Goal: Complete application form

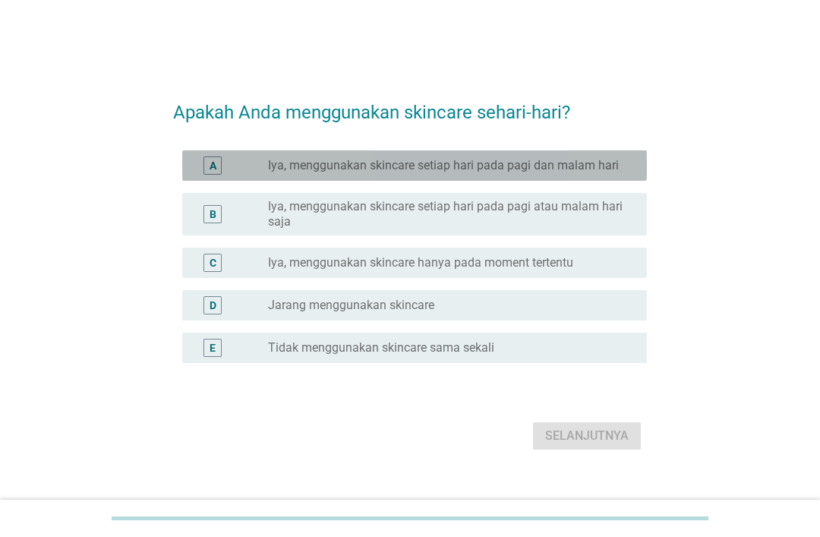
click at [624, 173] on div "radio_button_unchecked Iya, menggunakan skincare setiap hari pada pagi dan mala…" at bounding box center [451, 165] width 367 height 15
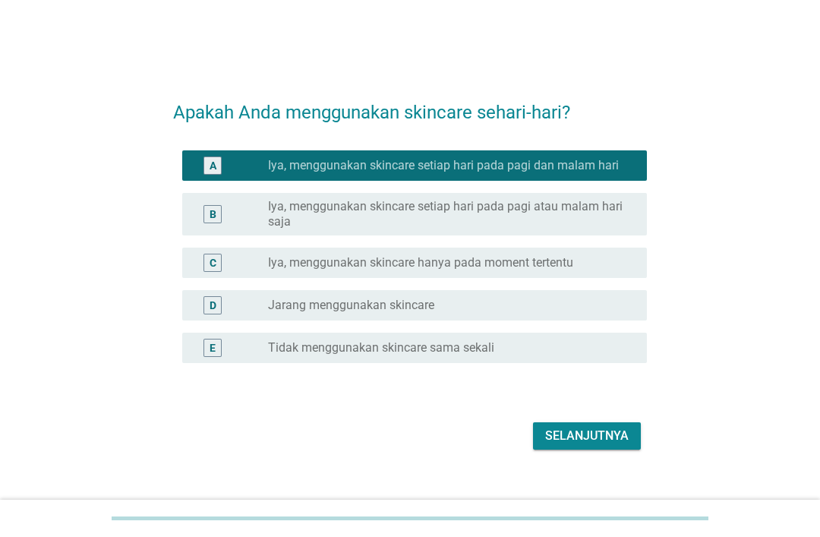
click at [600, 445] on div "Selanjutnya" at bounding box center [587, 436] width 84 height 18
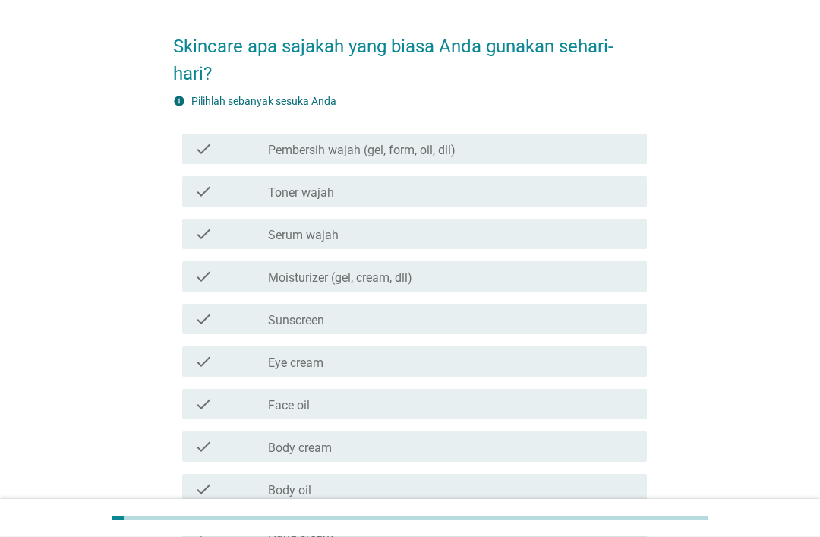
scroll to position [66, 0]
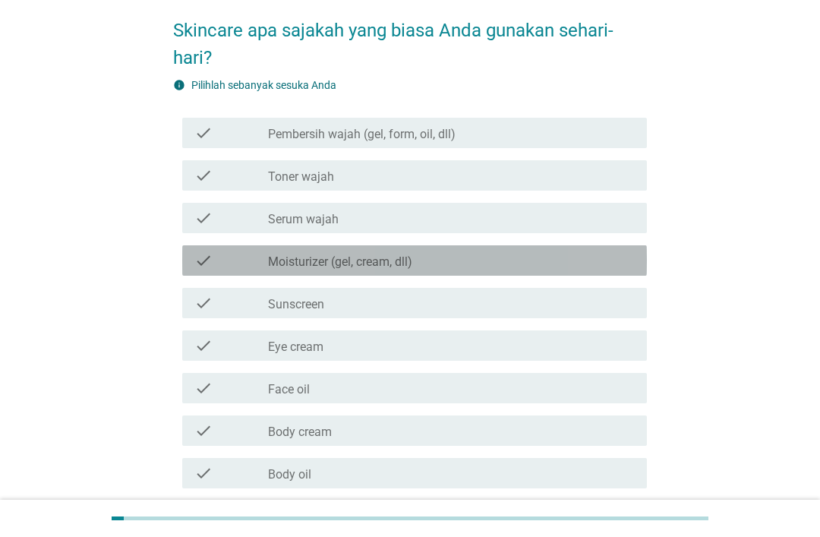
click at [410, 262] on label "Moisturizer (gel, cream, dll)" at bounding box center [340, 261] width 144 height 15
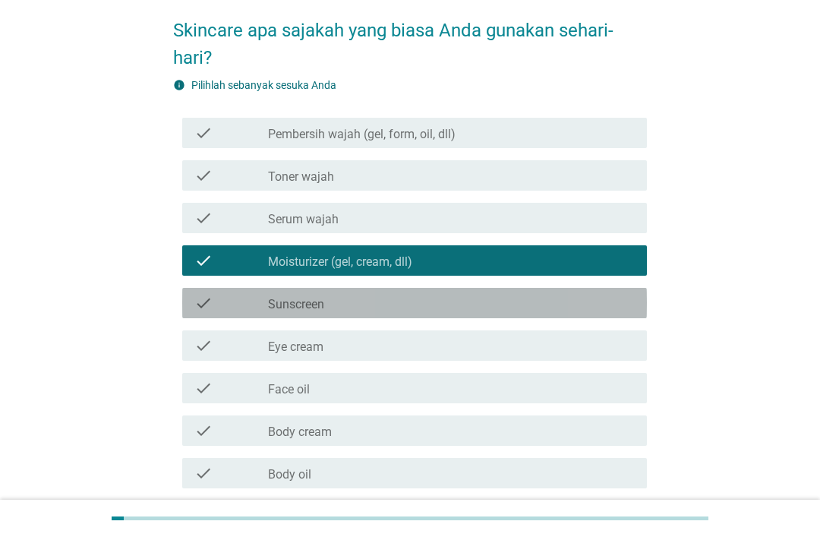
click at [369, 304] on div "check_box_outline_blank Sunscreen" at bounding box center [451, 303] width 367 height 18
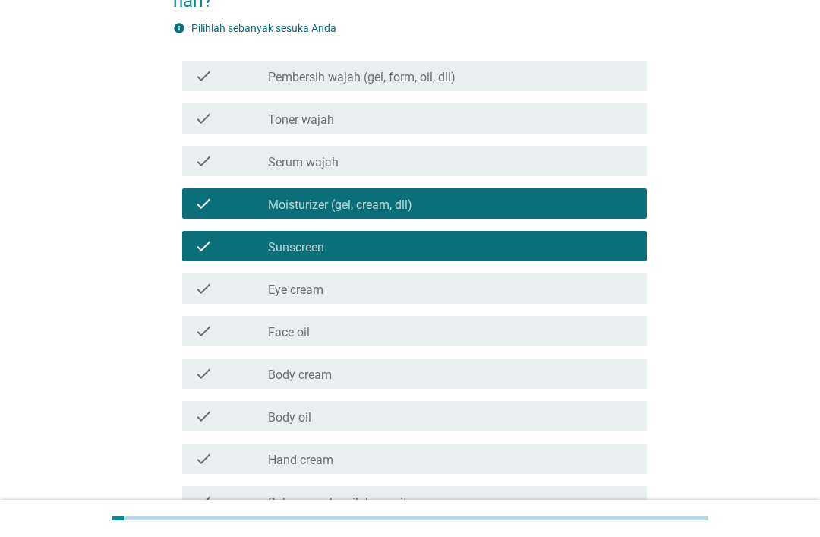
scroll to position [122, 0]
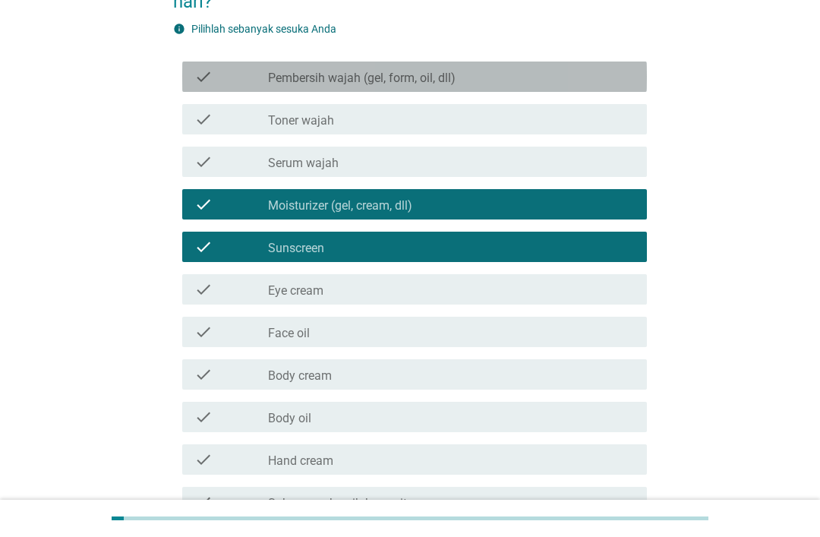
click at [530, 76] on div "check_box_outline_blank Pembersih wajah (gel, form, oil, dll)" at bounding box center [451, 77] width 367 height 18
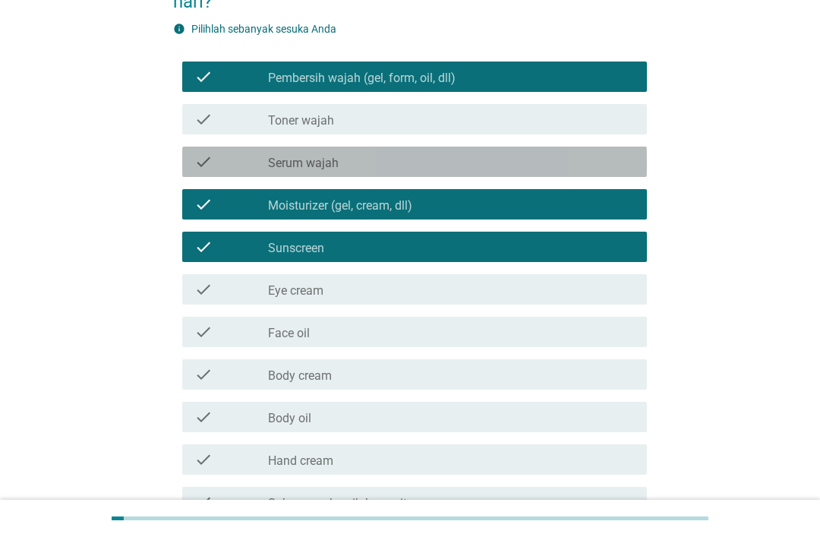
click at [503, 163] on div "check_box_outline_blank Serum wajah" at bounding box center [451, 162] width 367 height 18
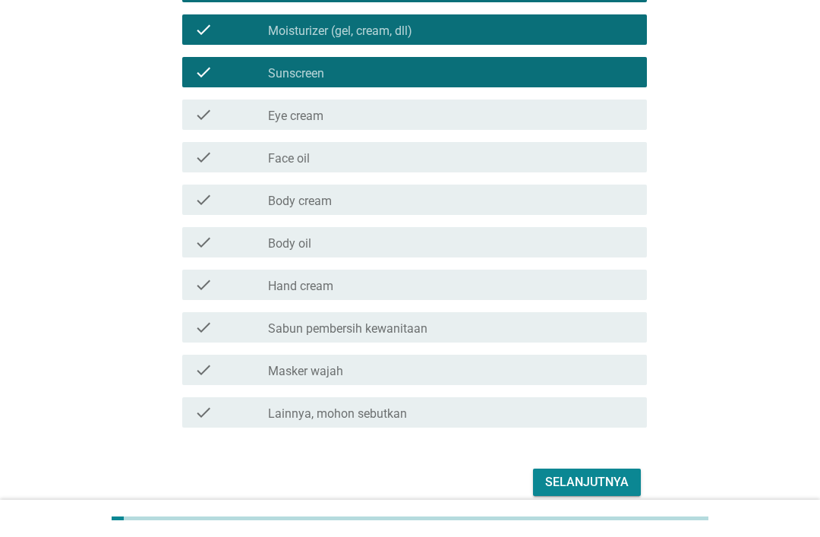
scroll to position [315, 0]
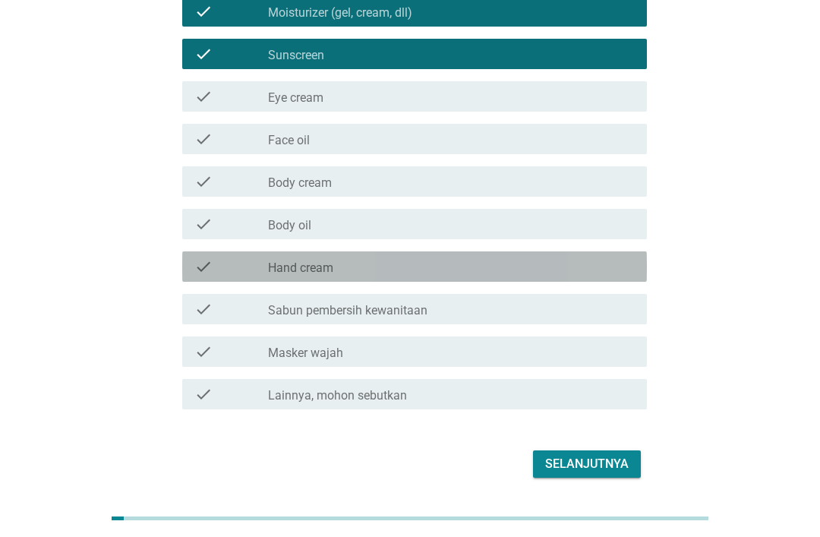
click at [487, 265] on div "check_box_outline_blank Hand cream" at bounding box center [451, 267] width 367 height 18
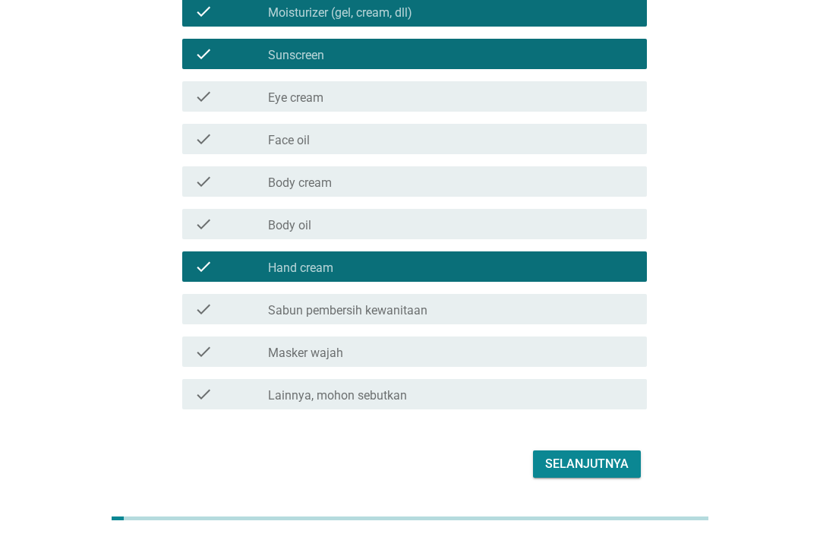
click at [478, 239] on div "check check_box_outline_blank Body oil" at bounding box center [414, 224] width 465 height 30
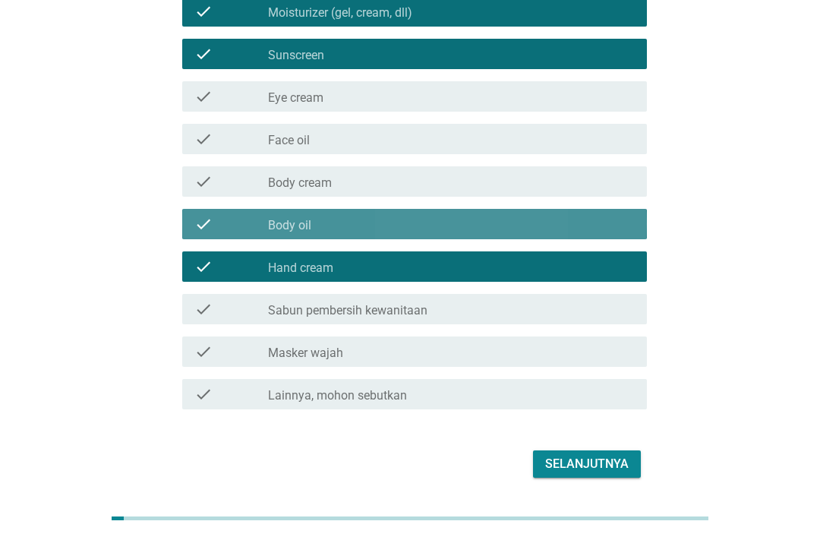
click at [440, 226] on div "check_box_outline_blank Body oil" at bounding box center [451, 224] width 367 height 18
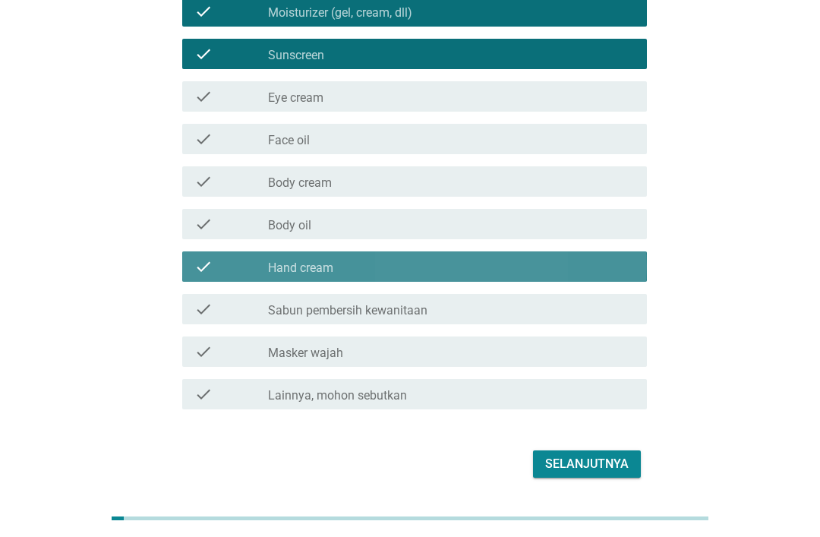
click at [396, 265] on div "check_box_outline_blank Hand cream" at bounding box center [451, 267] width 367 height 18
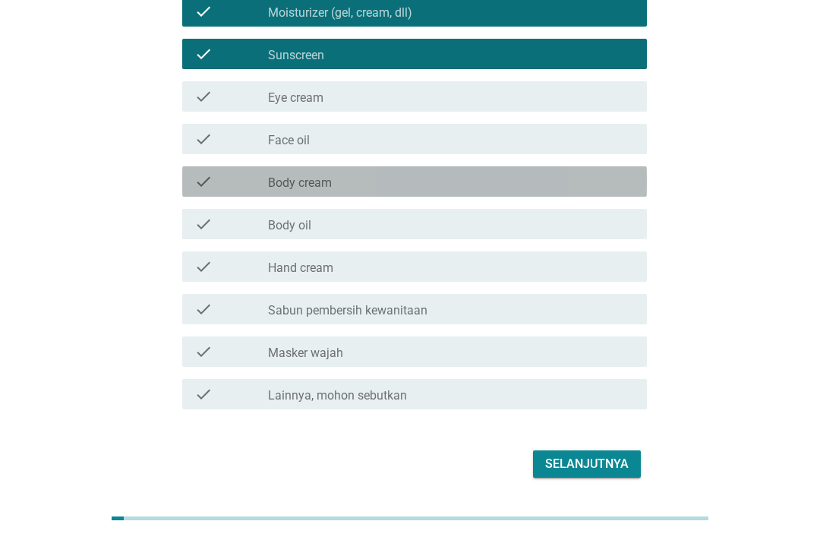
click at [394, 181] on div "check_box_outline_blank Body cream" at bounding box center [451, 181] width 367 height 18
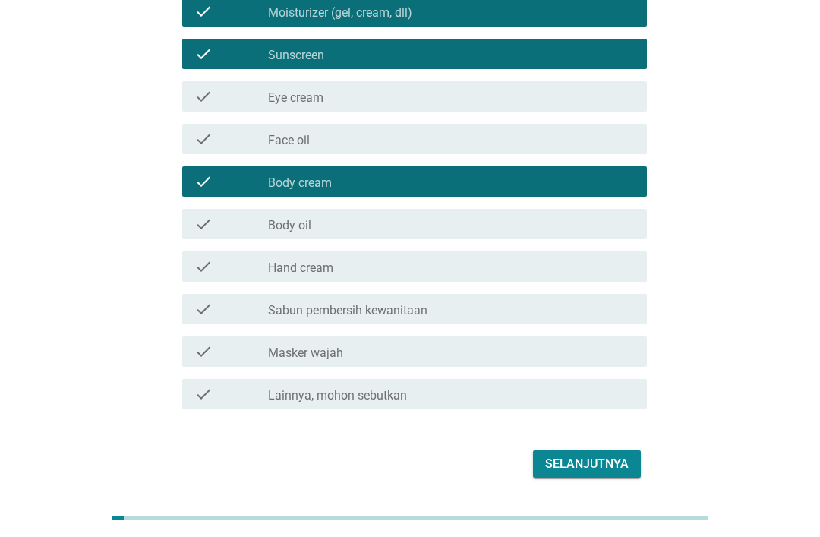
click at [605, 467] on div "Selanjutnya" at bounding box center [587, 464] width 84 height 18
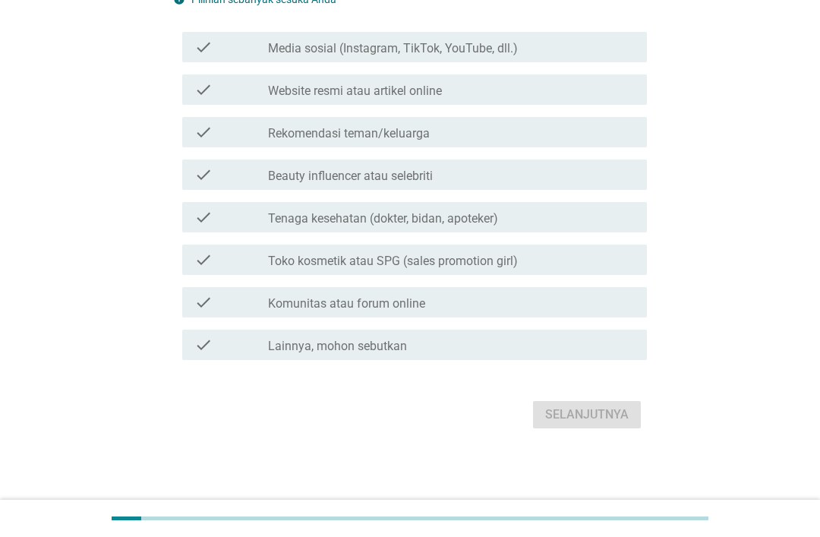
scroll to position [0, 0]
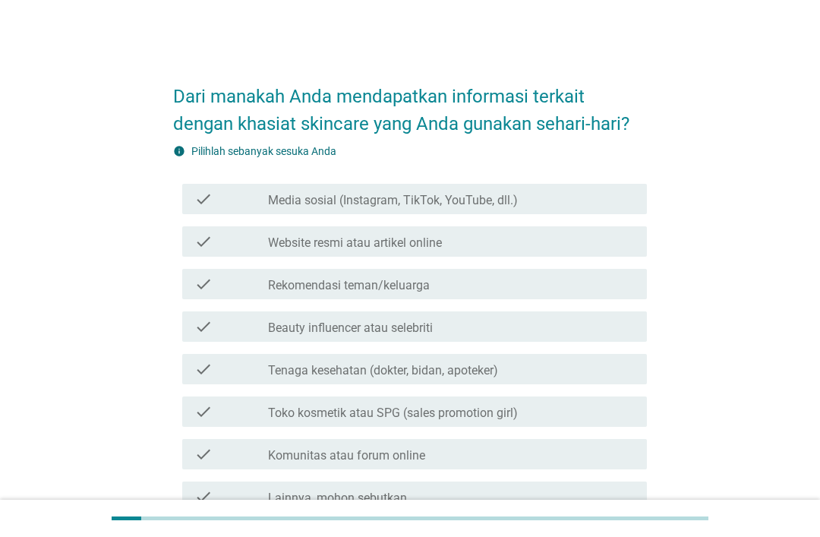
click at [543, 184] on div "check check_box_outline_blank Media sosial (Instagram, TikTok, YouTube, dll.)" at bounding box center [414, 199] width 465 height 30
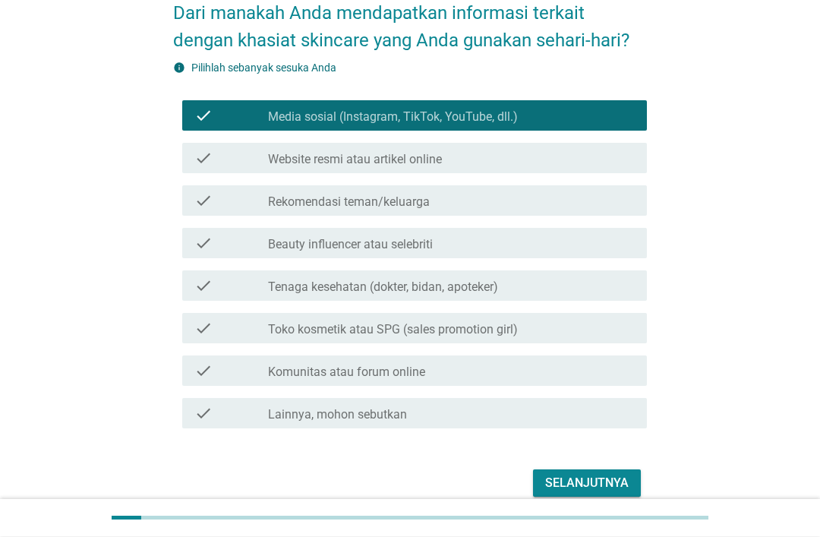
scroll to position [84, 0]
click at [608, 488] on div "Selanjutnya" at bounding box center [587, 483] width 84 height 18
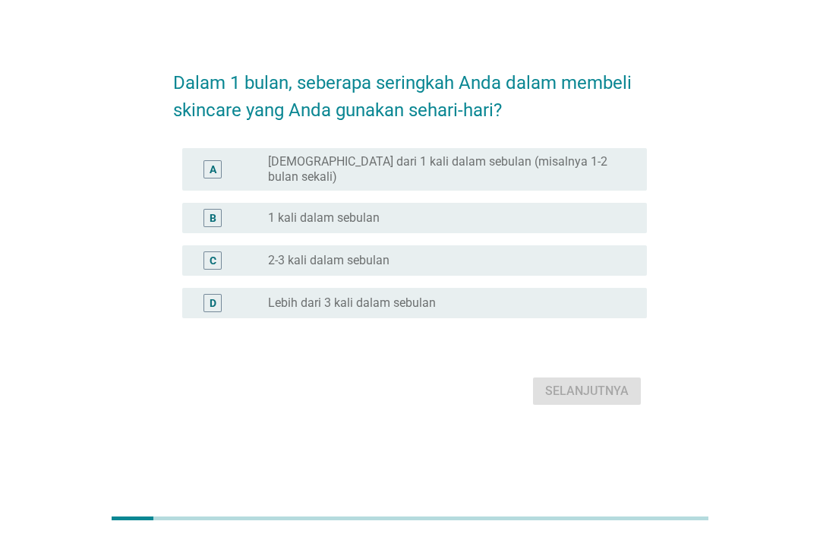
scroll to position [0, 0]
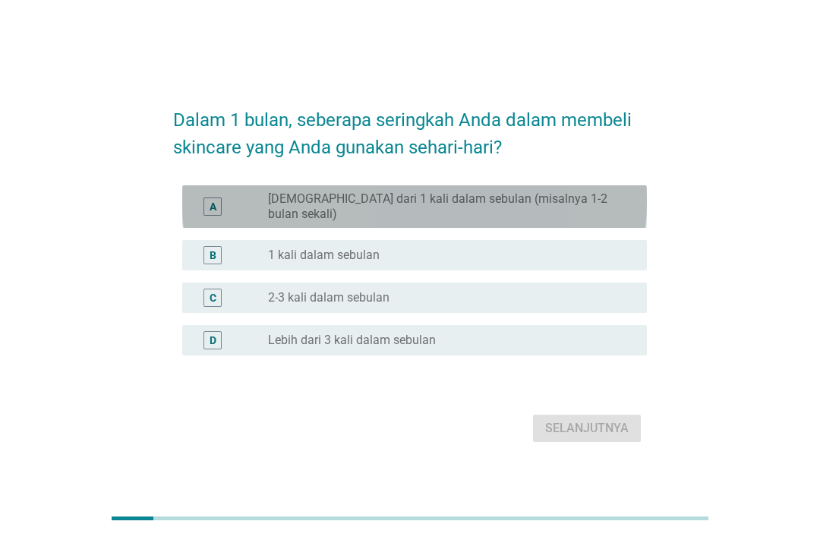
click at [589, 222] on label "[DEMOGRAPHIC_DATA] dari 1 kali dalam sebulan (misalnya 1-2 bulan sekali)" at bounding box center [445, 206] width 355 height 30
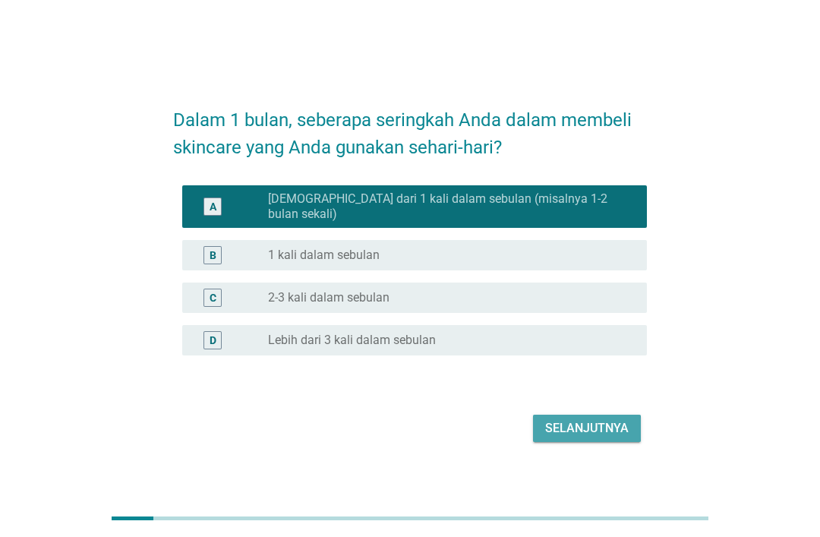
click at [615, 438] on div "Selanjutnya" at bounding box center [587, 428] width 84 height 18
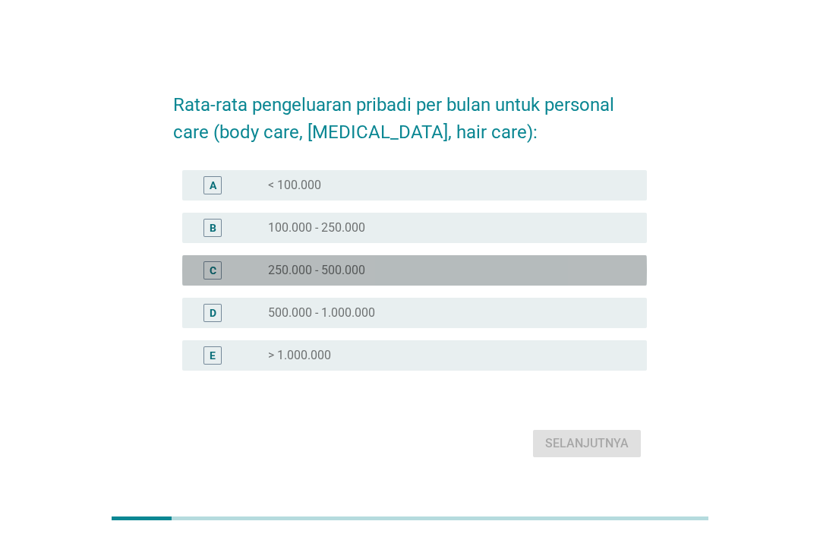
click at [454, 278] on div "radio_button_unchecked 250.000 - 500.000" at bounding box center [445, 270] width 355 height 15
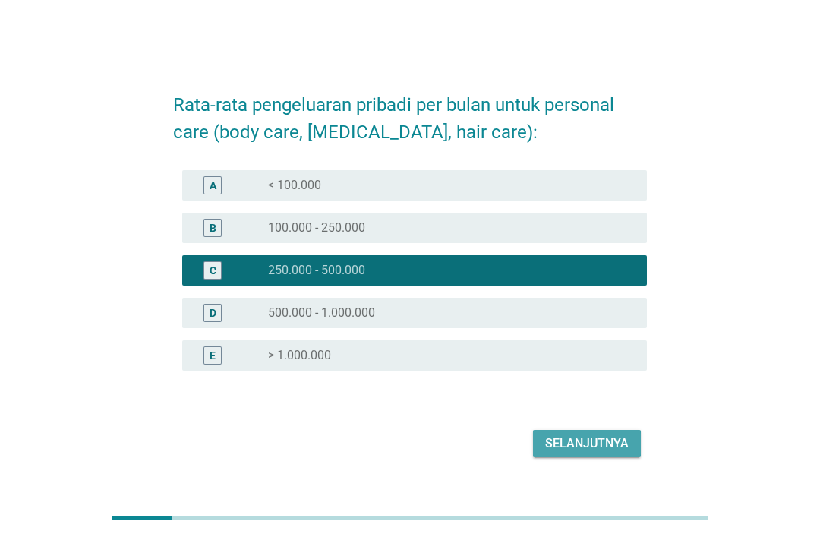
click at [596, 453] on div "Selanjutnya" at bounding box center [587, 444] width 84 height 18
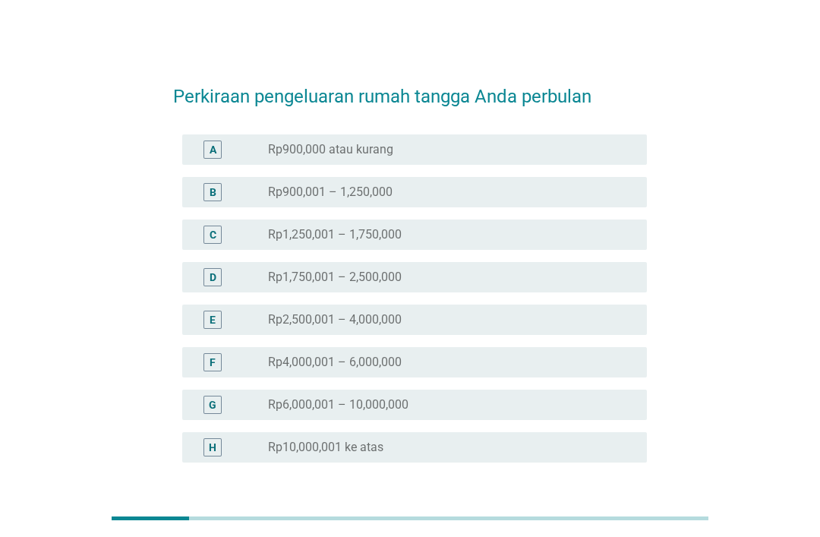
click at [517, 317] on div "radio_button_unchecked Rp2,500,001 – 4,000,000" at bounding box center [445, 319] width 355 height 15
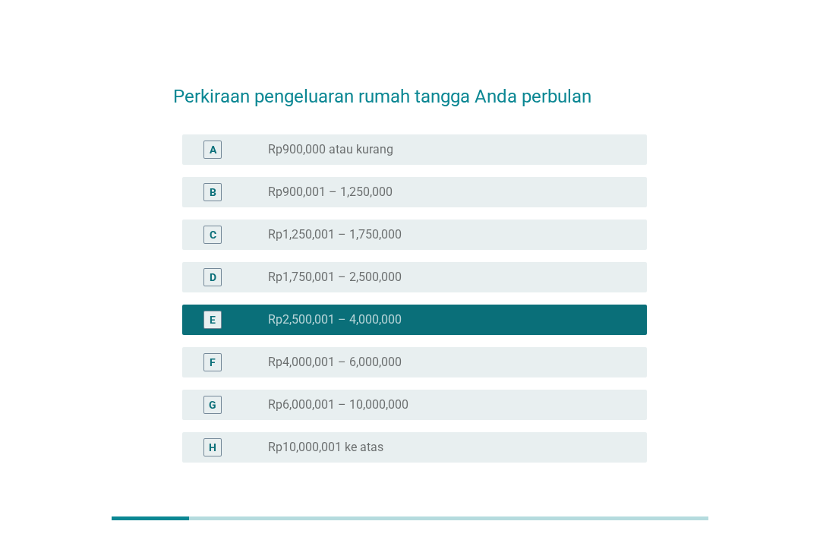
click at [605, 529] on div "Selanjutnya" at bounding box center [587, 535] width 84 height 18
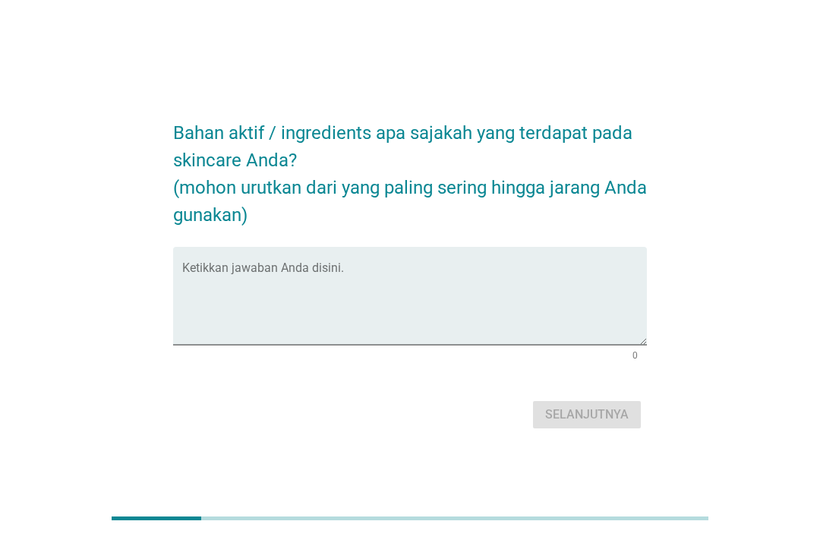
click at [355, 324] on textarea "Ketikkan jawaban Anda disini." at bounding box center [414, 305] width 465 height 80
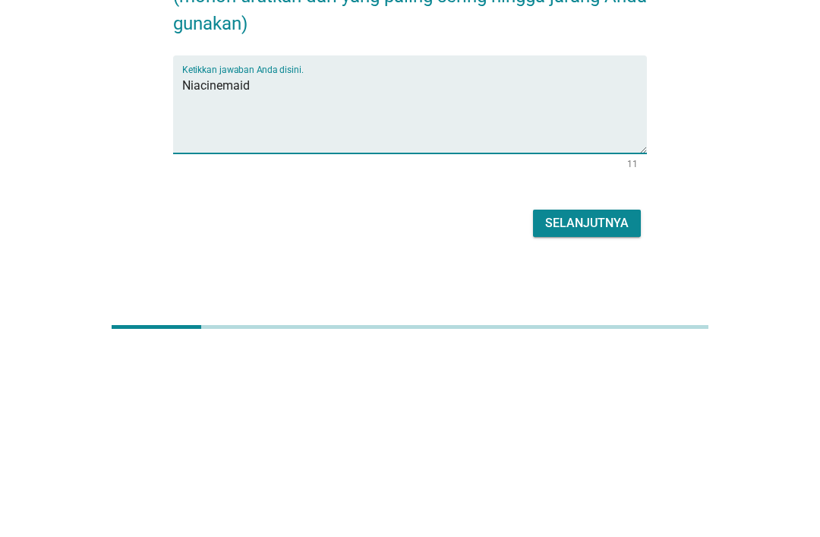
type textarea "Niacinemaid"
click at [588, 406] on div "Selanjutnya" at bounding box center [587, 415] width 84 height 18
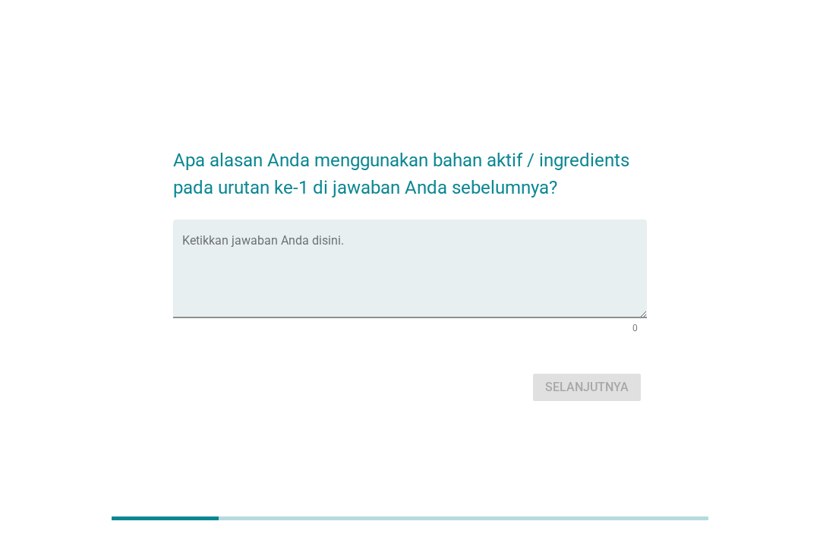
click at [488, 314] on textarea "Ketikkan jawaban Anda disini." at bounding box center [414, 278] width 465 height 80
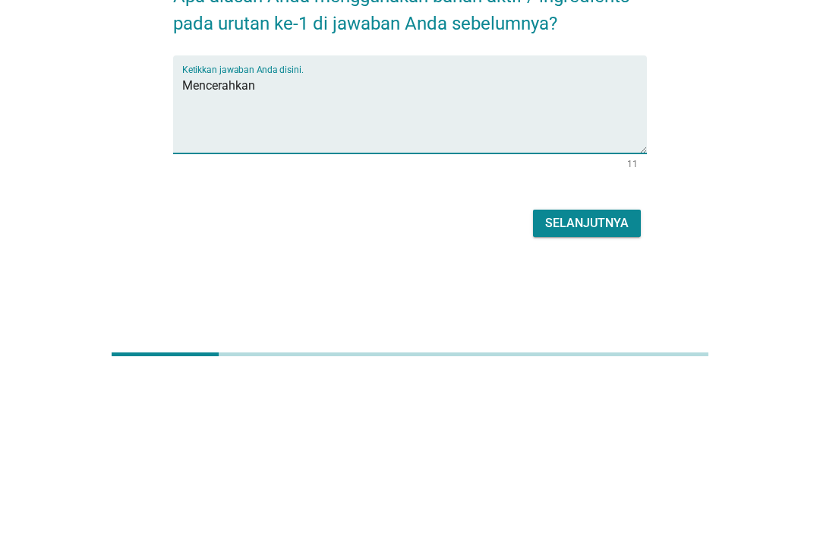
type textarea "Mencerahkan"
click at [598, 374] on button "Selanjutnya" at bounding box center [587, 387] width 108 height 27
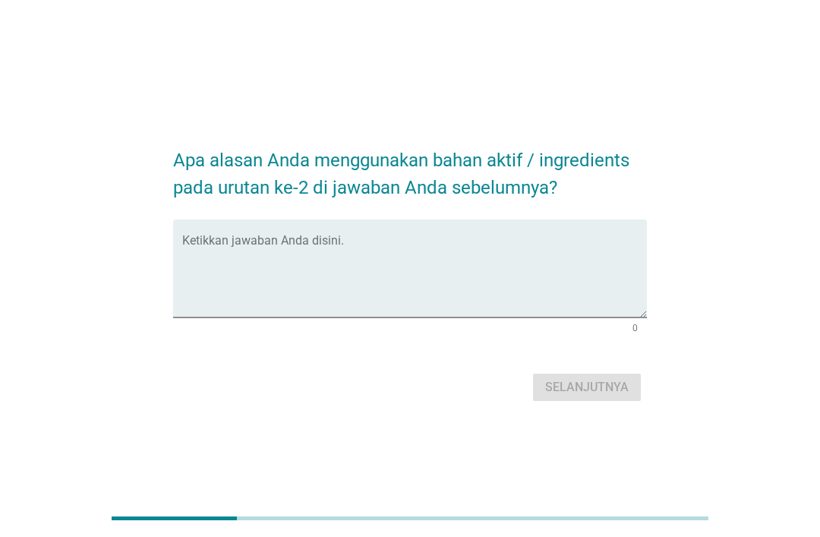
click at [515, 311] on textarea "Ketikkan jawaban Anda disini." at bounding box center [414, 278] width 465 height 80
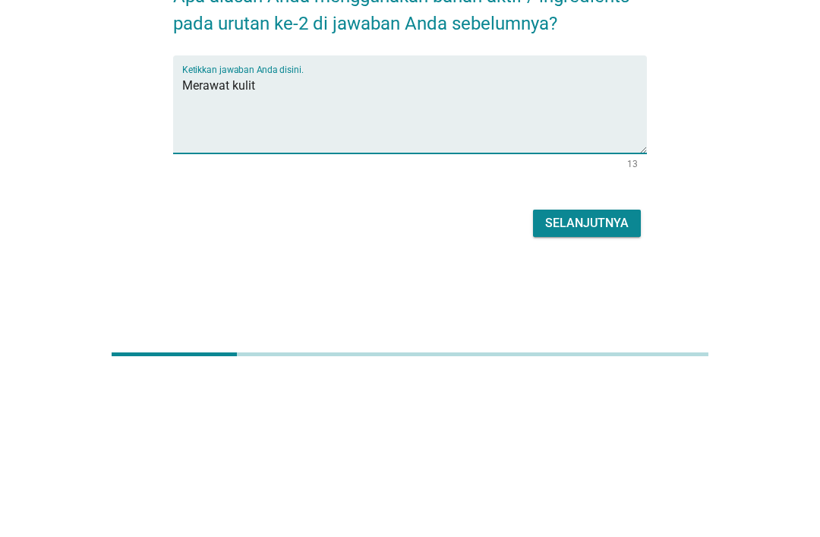
type textarea "Merawat kulit"
click at [606, 378] on div "Selanjutnya" at bounding box center [587, 387] width 84 height 18
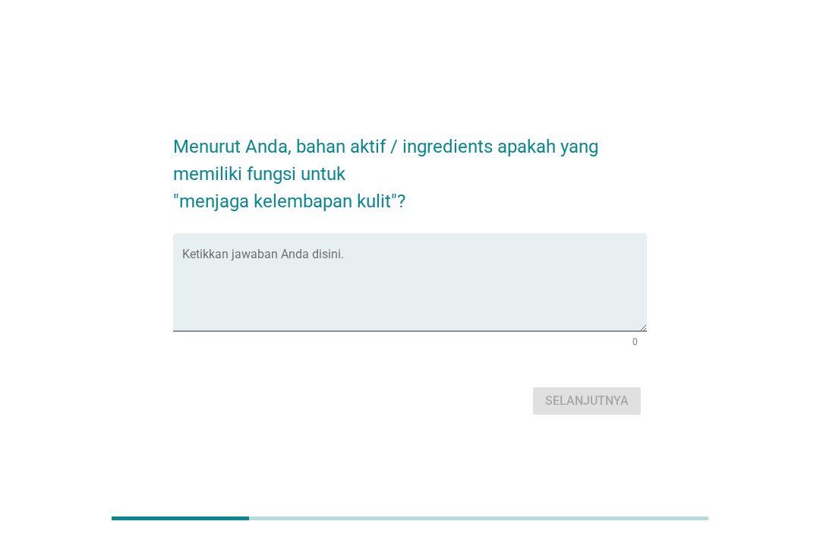
click at [463, 329] on textarea "Ketikkan jawaban Anda disini." at bounding box center [414, 291] width 465 height 80
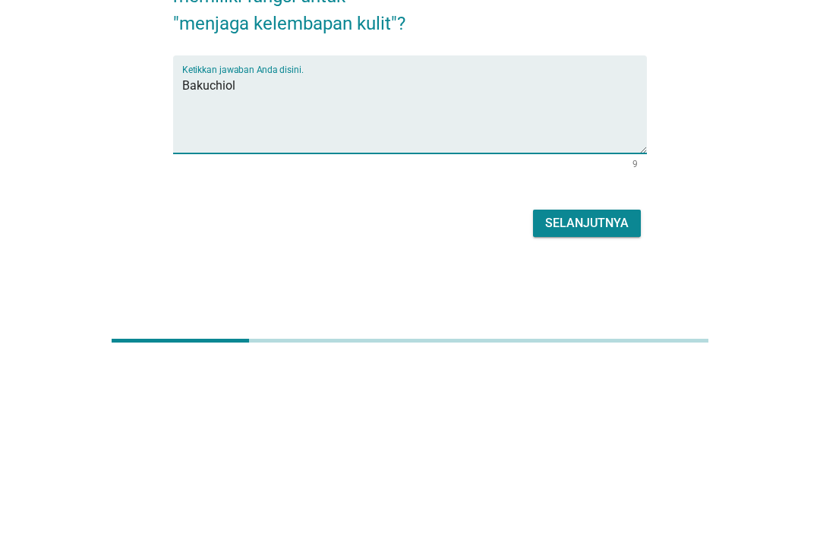
type textarea "Bakuchiol"
click at [600, 392] on div "Selanjutnya" at bounding box center [587, 401] width 84 height 18
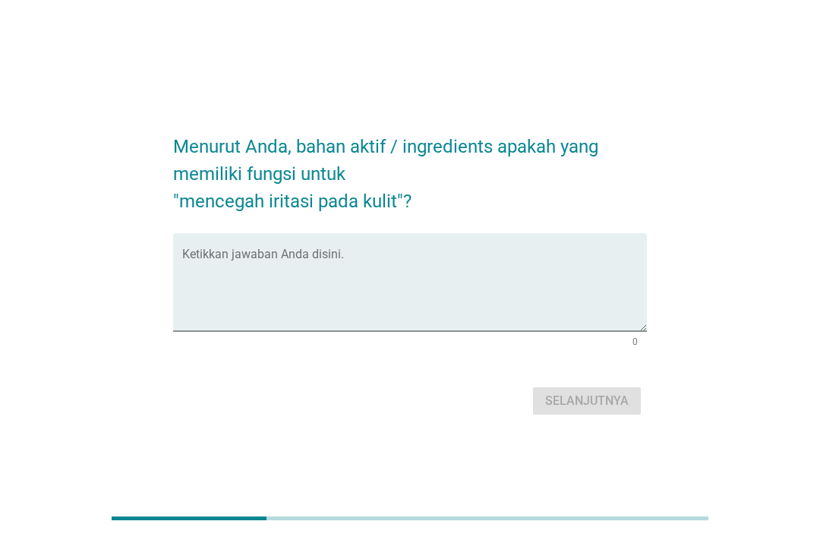
click at [435, 326] on textarea "Ketikkan jawaban Anda disini." at bounding box center [414, 291] width 465 height 80
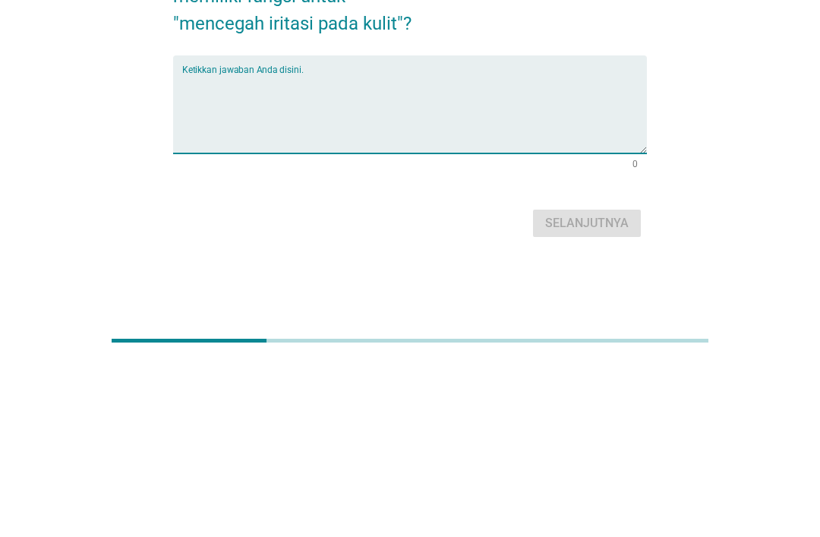
type textarea "S"
type textarea "H"
type textarea "Cica"
click at [589, 392] on div "Selanjutnya" at bounding box center [587, 401] width 84 height 18
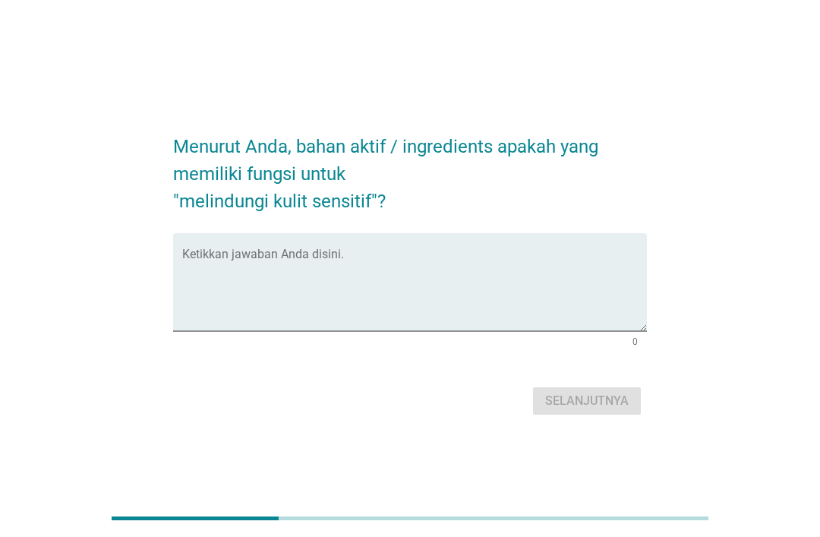
click at [504, 331] on textarea "Ketikkan jawaban Anda disini." at bounding box center [414, 291] width 465 height 80
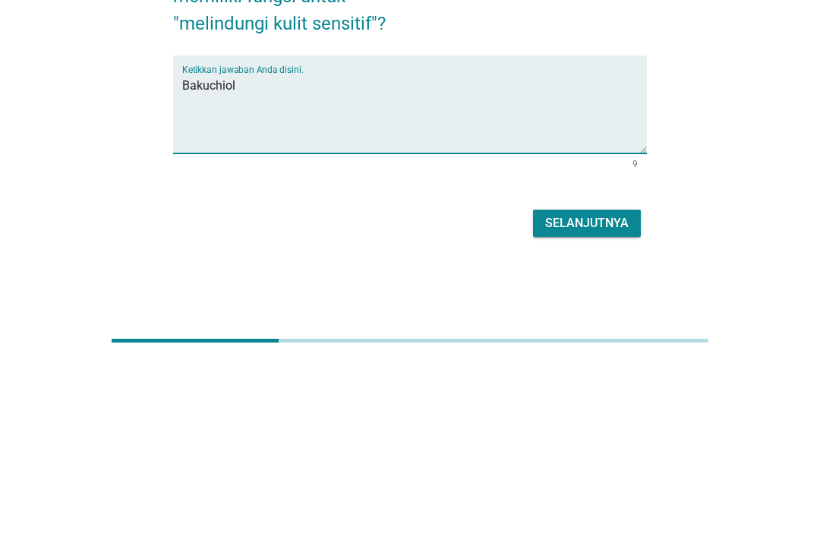
type textarea "Bakuchiol"
click at [593, 392] on div "Selanjutnya" at bounding box center [587, 401] width 84 height 18
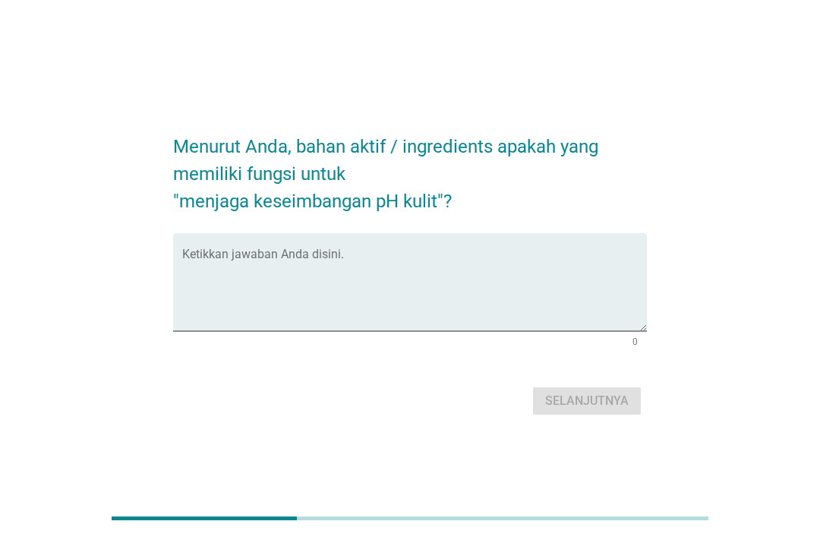
click at [485, 331] on textarea "Ketikkan jawaban Anda disini." at bounding box center [414, 291] width 465 height 80
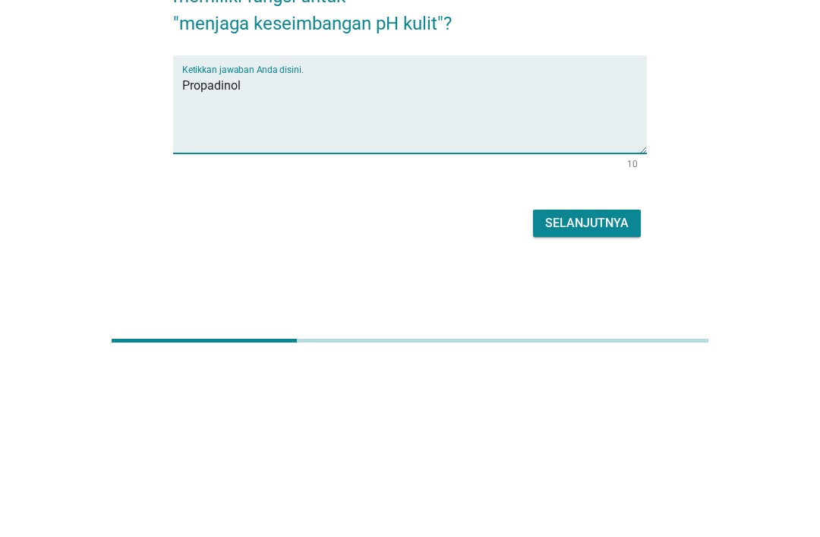
type textarea "Propadinol"
click at [599, 392] on div "Selanjutnya" at bounding box center [587, 401] width 84 height 18
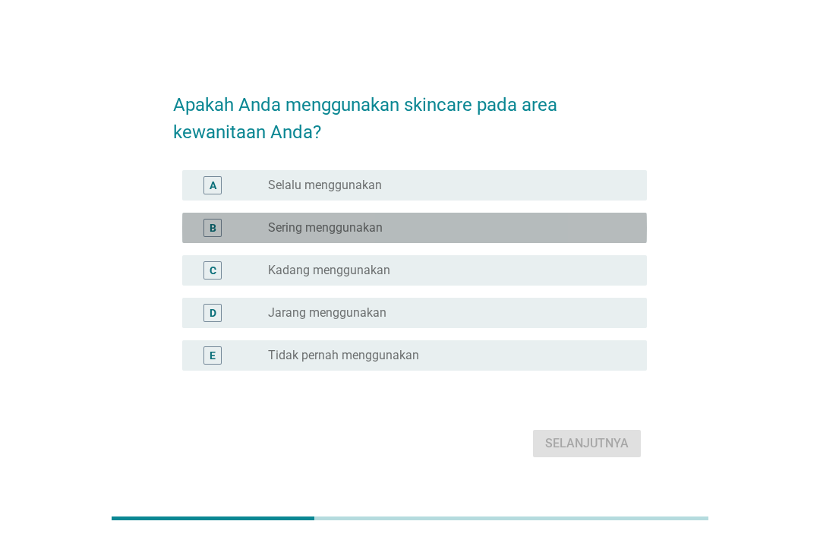
click at [411, 236] on div "radio_button_unchecked Sering menggunakan" at bounding box center [445, 227] width 355 height 15
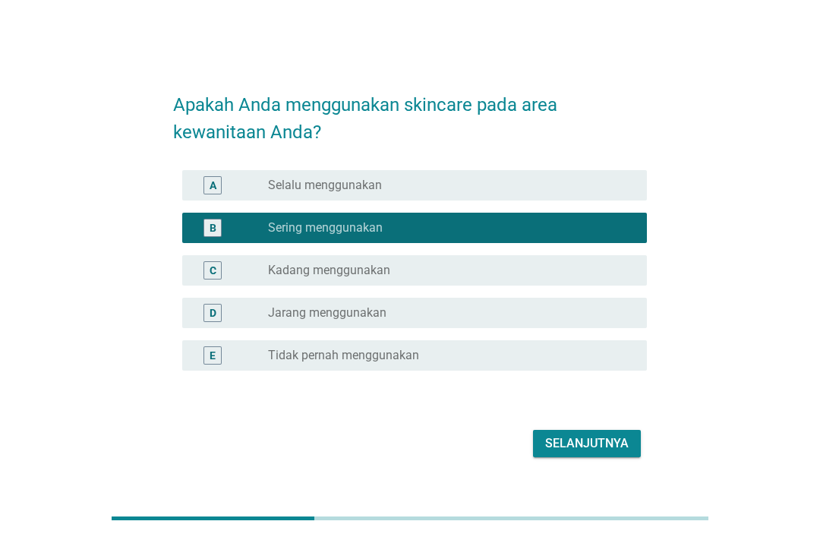
click at [611, 453] on div "Selanjutnya" at bounding box center [587, 444] width 84 height 18
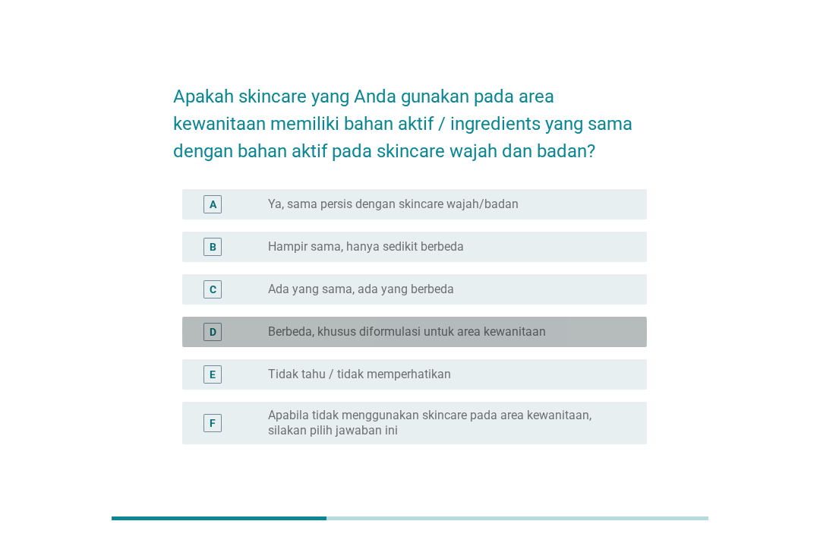
click at [534, 327] on label "Berbeda, khusus diformulasi untuk area kewanitaan" at bounding box center [407, 331] width 278 height 15
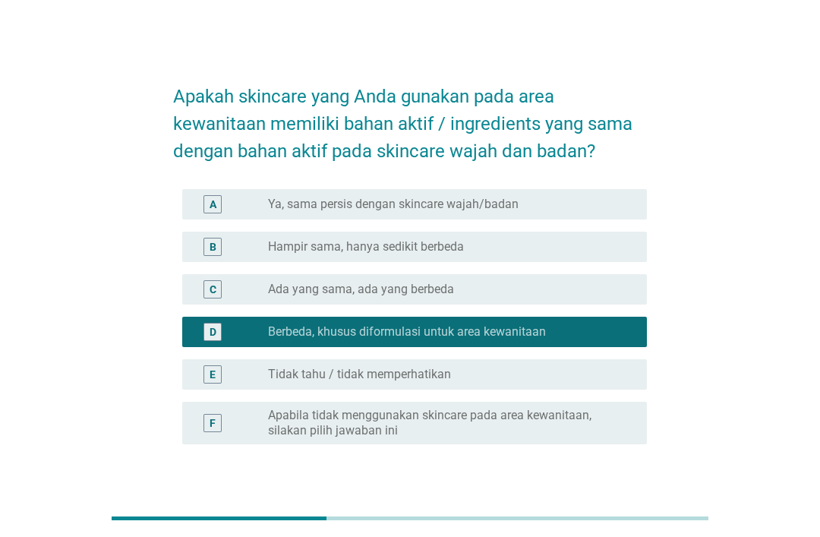
click at [605, 507] on button "Selanjutnya" at bounding box center [587, 517] width 108 height 27
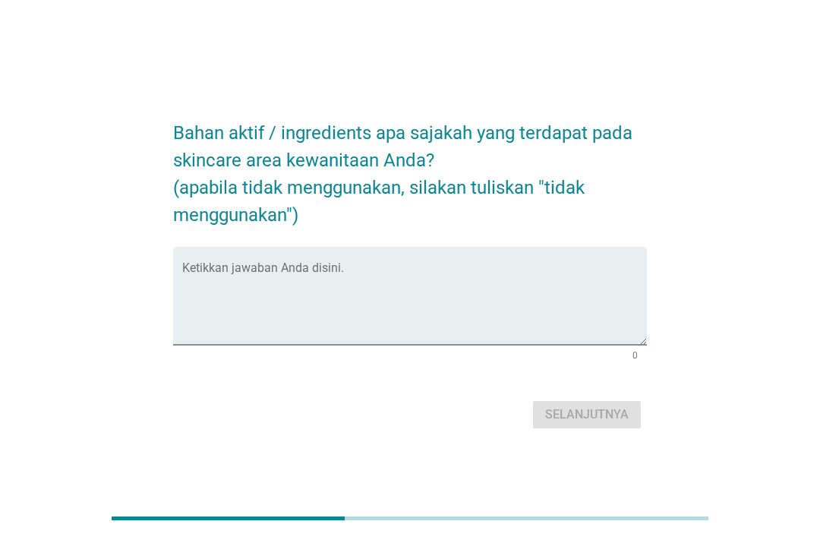
click at [529, 327] on textarea "Ketikkan jawaban Anda disini." at bounding box center [414, 305] width 465 height 80
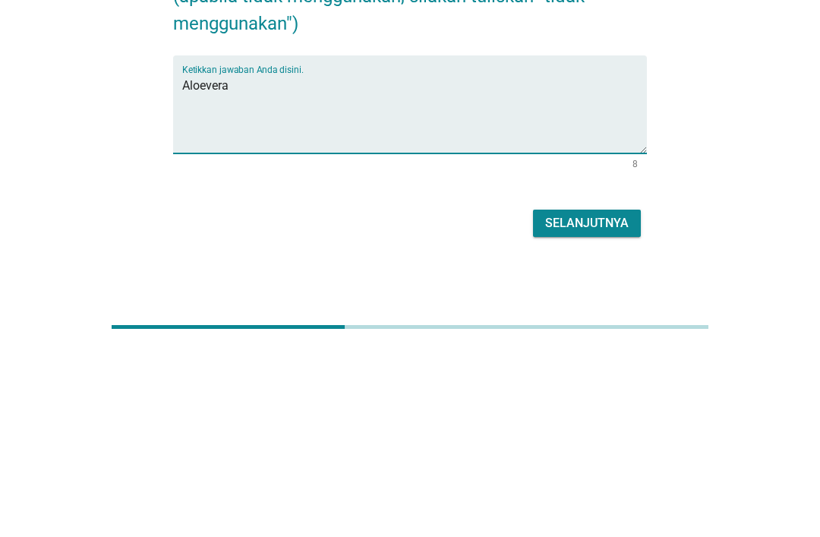
type textarea "Aloevera"
click at [607, 406] on div "Selanjutnya" at bounding box center [587, 415] width 84 height 18
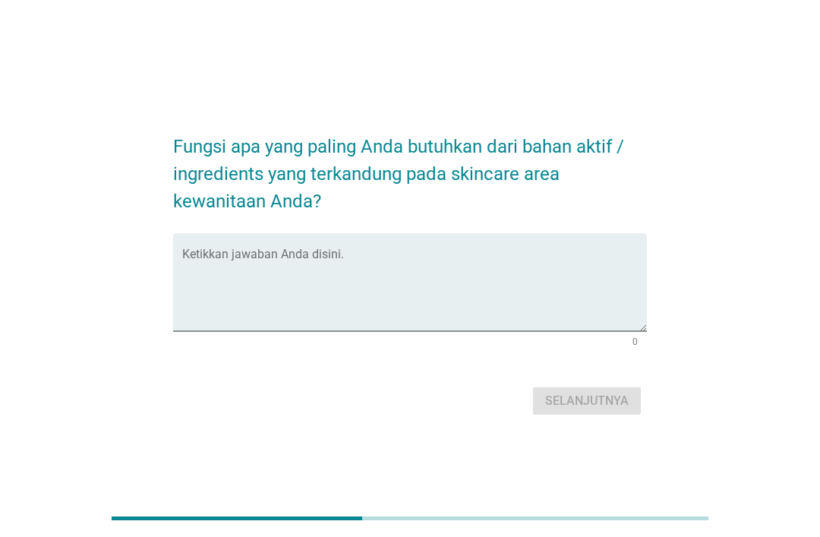
click at [466, 331] on textarea "Ketikkan jawaban Anda disini." at bounding box center [414, 291] width 465 height 80
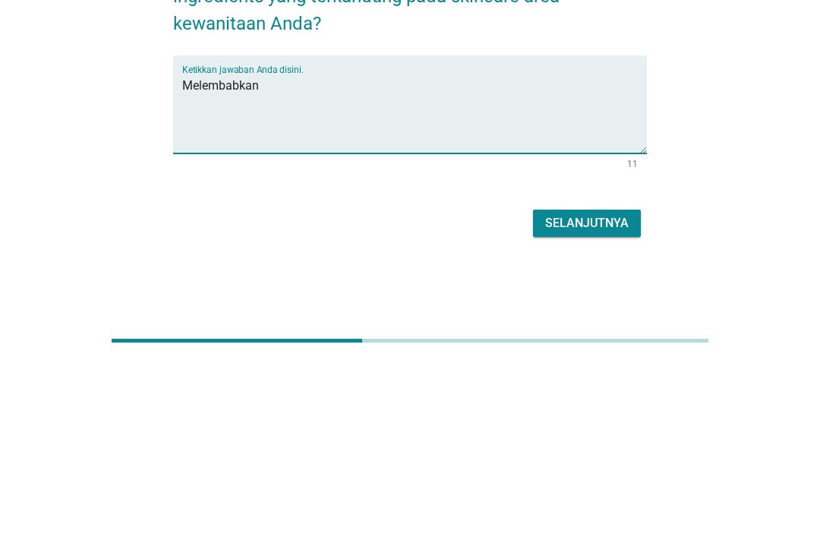
type textarea "Melembabkan"
click at [596, 392] on div "Selanjutnya" at bounding box center [587, 401] width 84 height 18
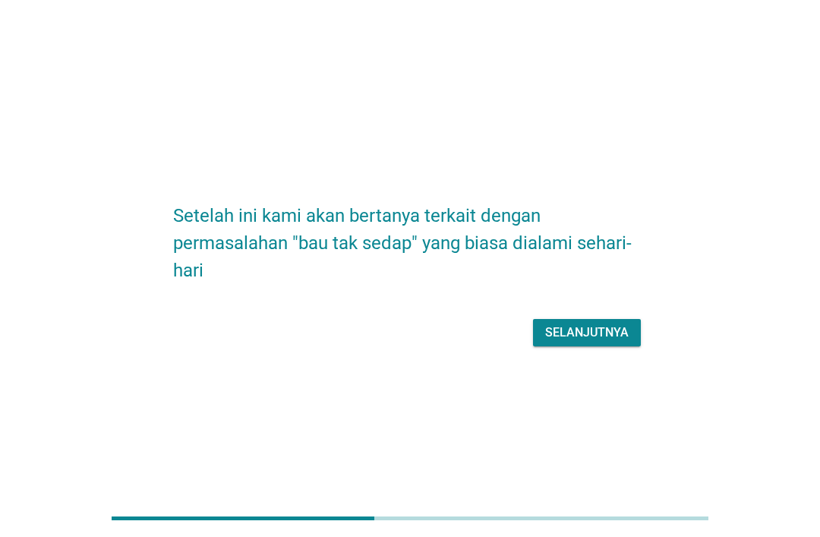
click at [610, 342] on div "Selanjutnya" at bounding box center [587, 333] width 84 height 18
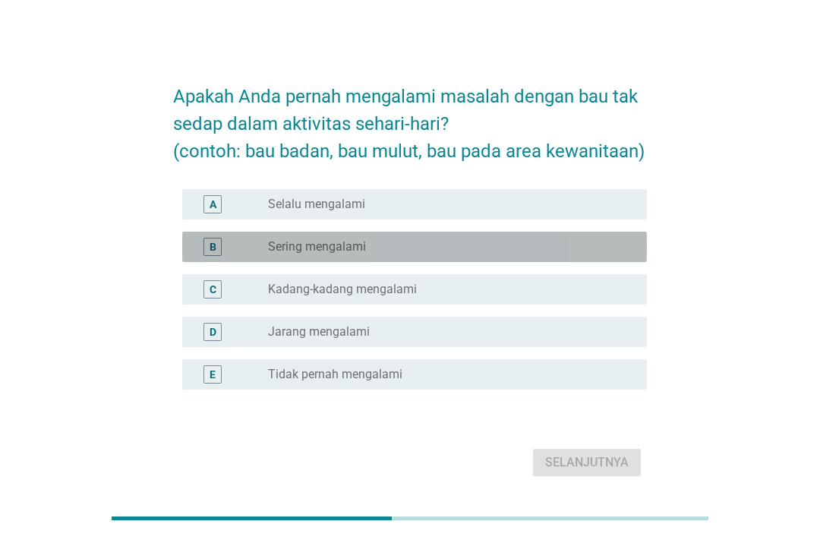
click at [461, 254] on div "radio_button_unchecked Sering mengalami" at bounding box center [445, 246] width 355 height 15
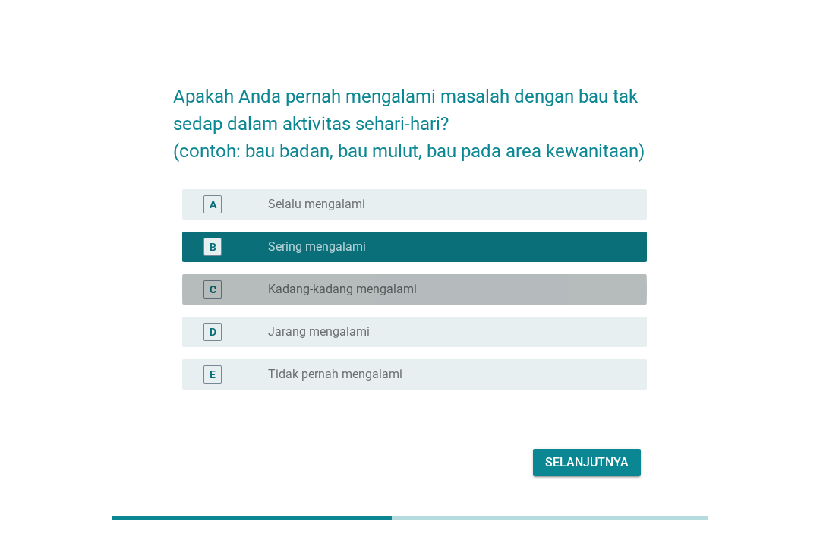
click at [564, 299] on div "radio_button_unchecked Kadang-kadang mengalami" at bounding box center [451, 289] width 367 height 18
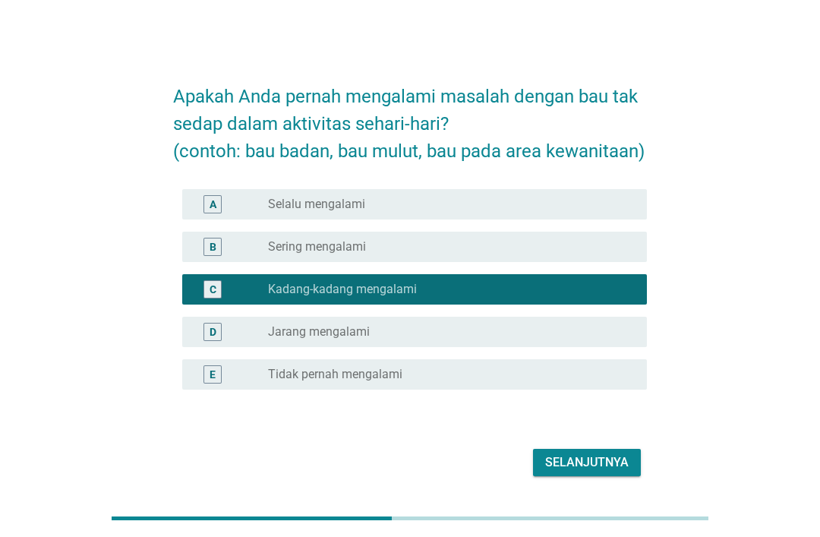
click at [587, 472] on div "Selanjutnya" at bounding box center [587, 463] width 84 height 18
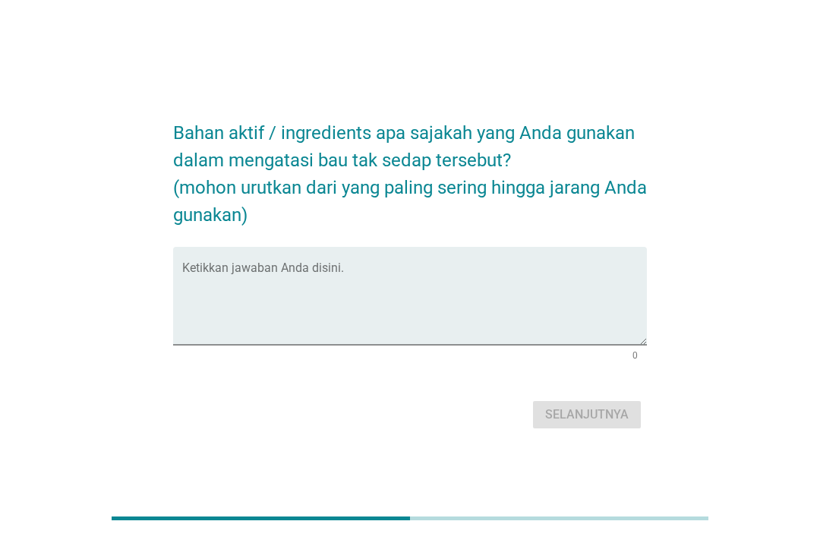
click at [485, 340] on textarea "Ketikkan jawaban Anda disini." at bounding box center [414, 305] width 465 height 80
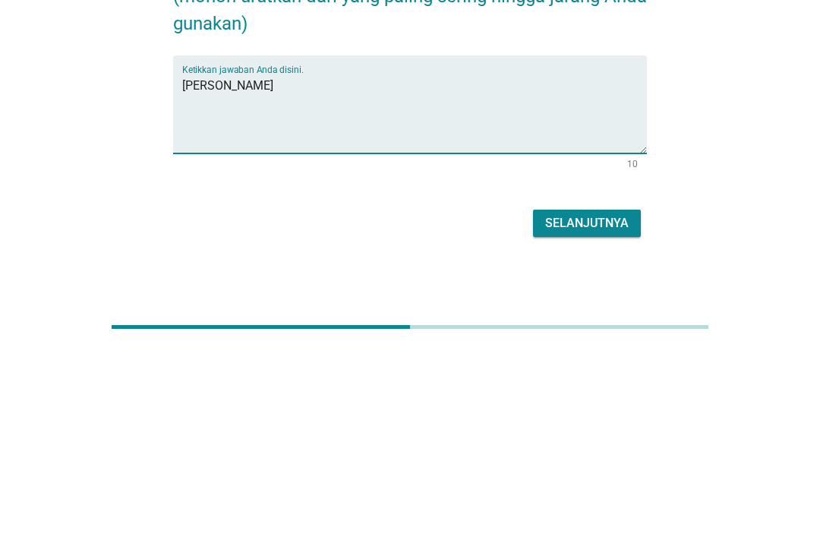
type textarea "[PERSON_NAME]"
click at [590, 406] on div "Selanjutnya" at bounding box center [587, 415] width 84 height 18
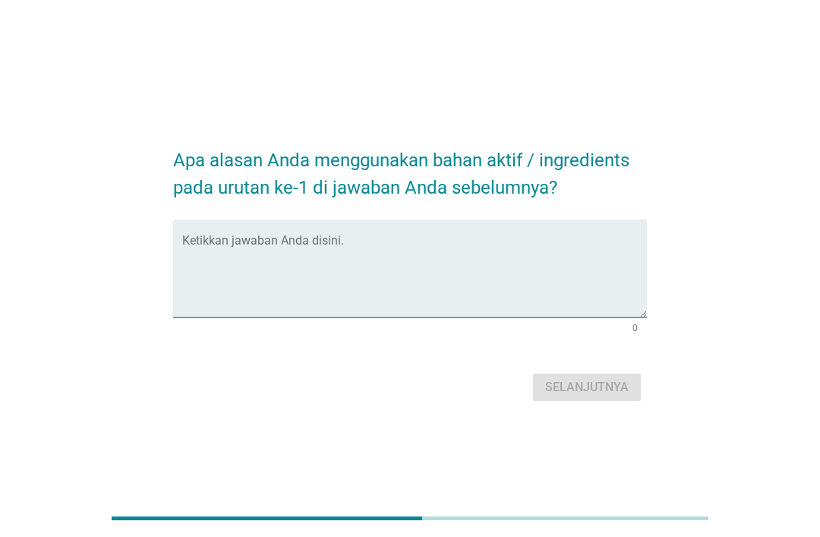
click at [552, 309] on textarea "Ketikkan jawaban Anda disini." at bounding box center [414, 278] width 465 height 80
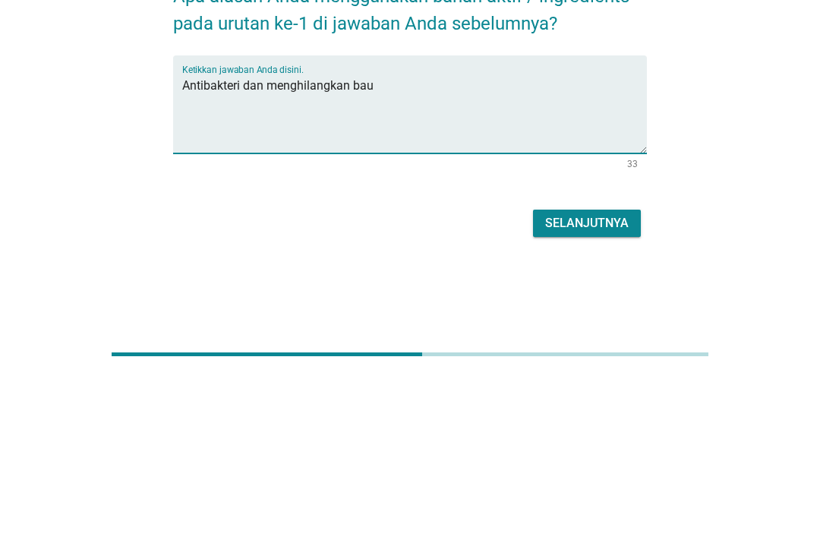
type textarea "Antibakteri dan menghilangkan bau"
click at [591, 374] on button "Selanjutnya" at bounding box center [587, 387] width 108 height 27
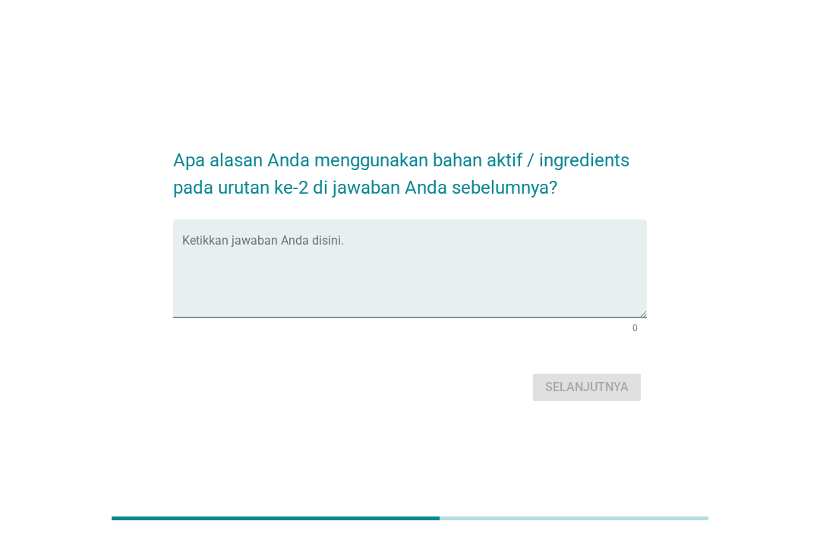
click at [527, 315] on textarea "Ketikkan jawaban Anda disini." at bounding box center [414, 278] width 465 height 80
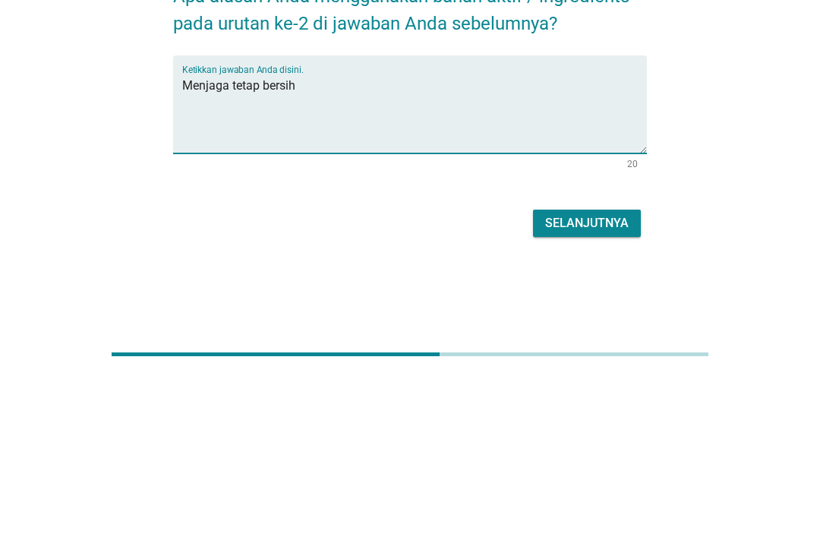
type textarea "Menjaga tetap bersih"
click at [600, 229] on form "Apa alasan Anda menggunakan bahan aktif / ingredients pada urutan ke-2 di jawab…" at bounding box center [410, 268] width 474 height 274
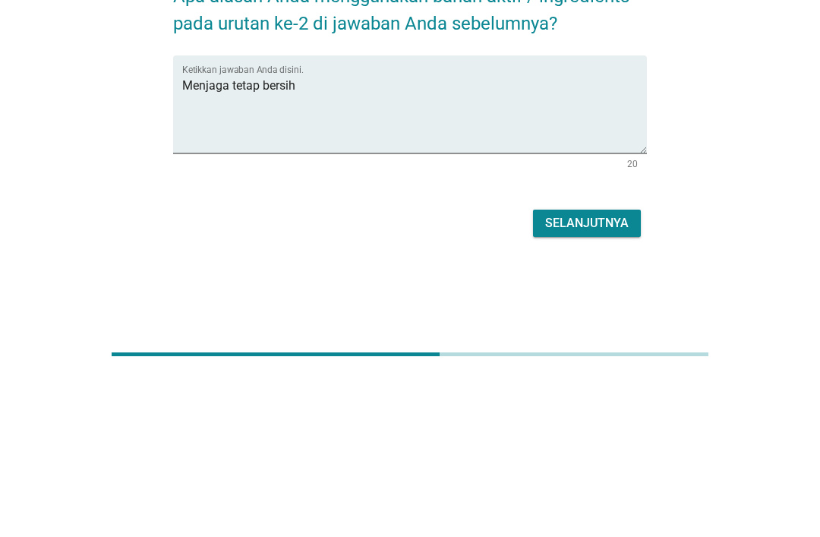
scroll to position [37, 0]
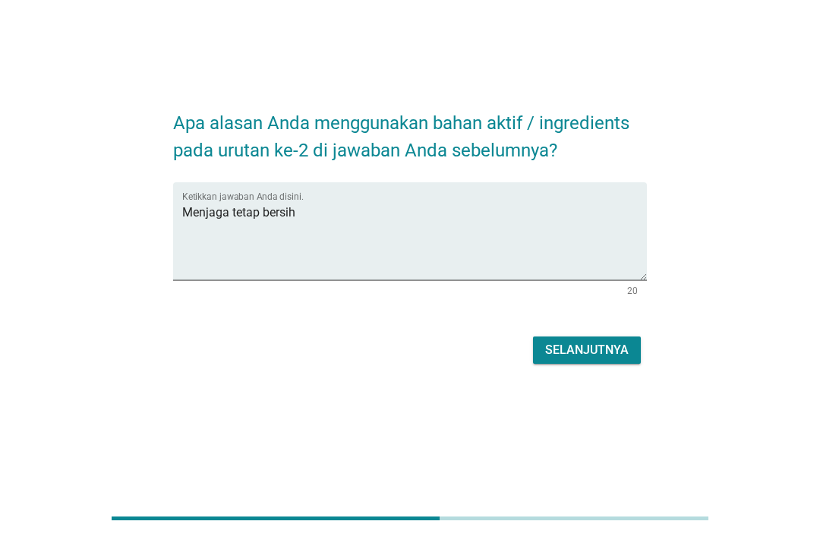
click at [590, 359] on div "Selanjutnya" at bounding box center [587, 350] width 84 height 18
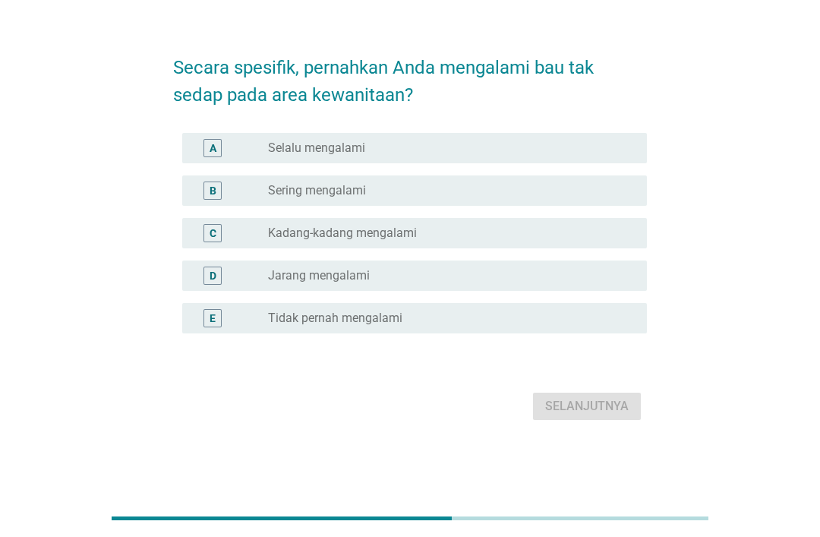
scroll to position [0, 0]
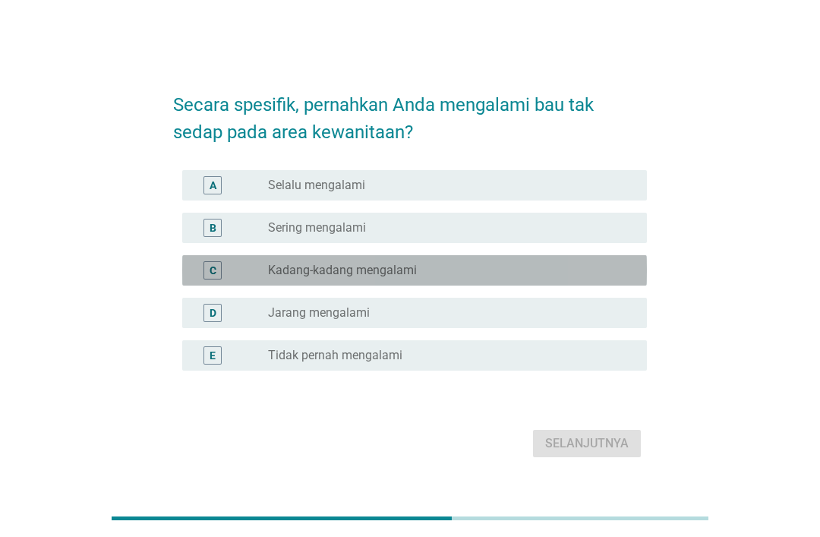
click at [424, 278] on div "radio_button_unchecked Kadang-kadang mengalami" at bounding box center [445, 270] width 355 height 15
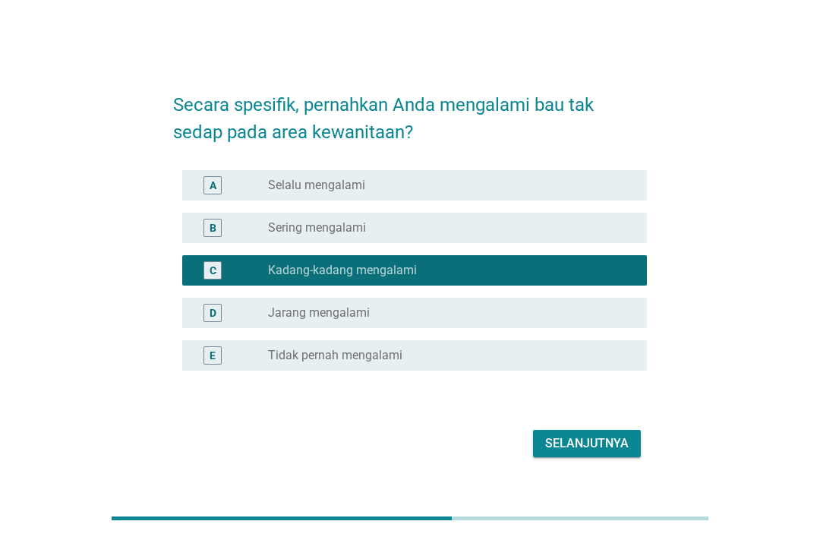
click at [609, 453] on div "Selanjutnya" at bounding box center [587, 444] width 84 height 18
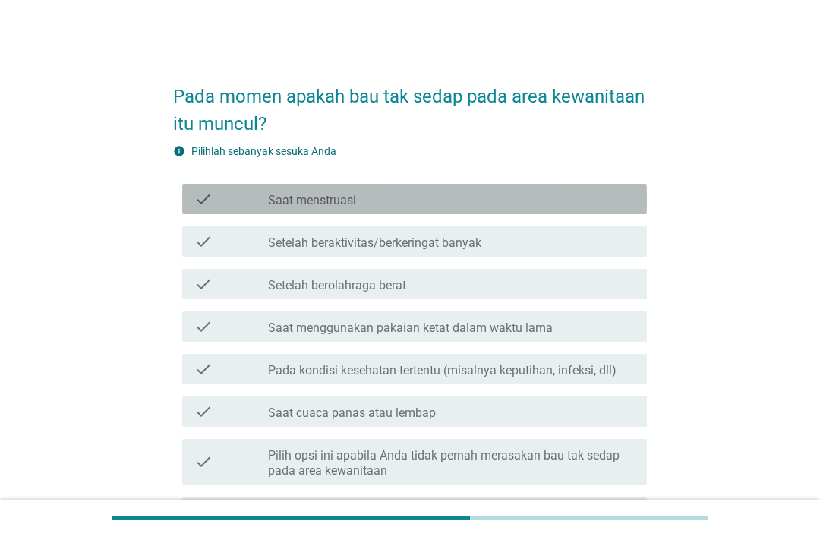
click at [594, 197] on div "check_box_outline_blank Saat menstruasi" at bounding box center [451, 199] width 367 height 18
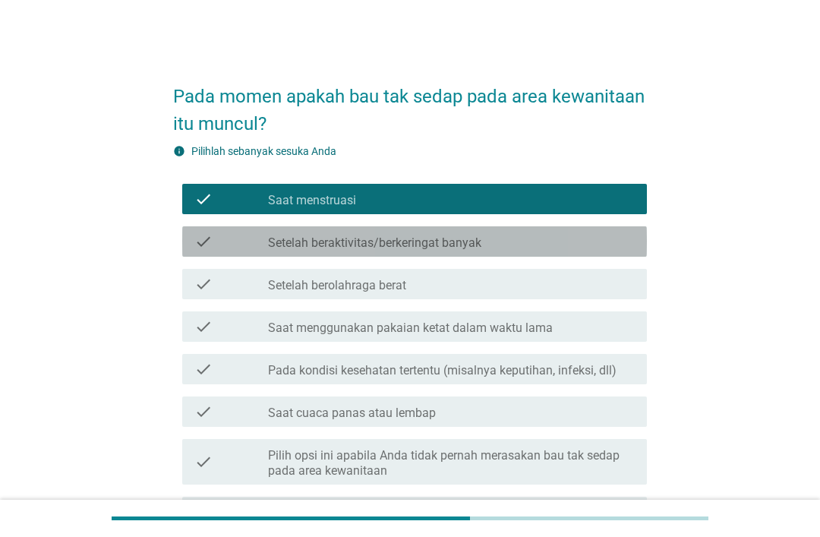
click at [533, 240] on div "check_box_outline_blank Setelah beraktivitas/berkeringat banyak" at bounding box center [451, 241] width 367 height 18
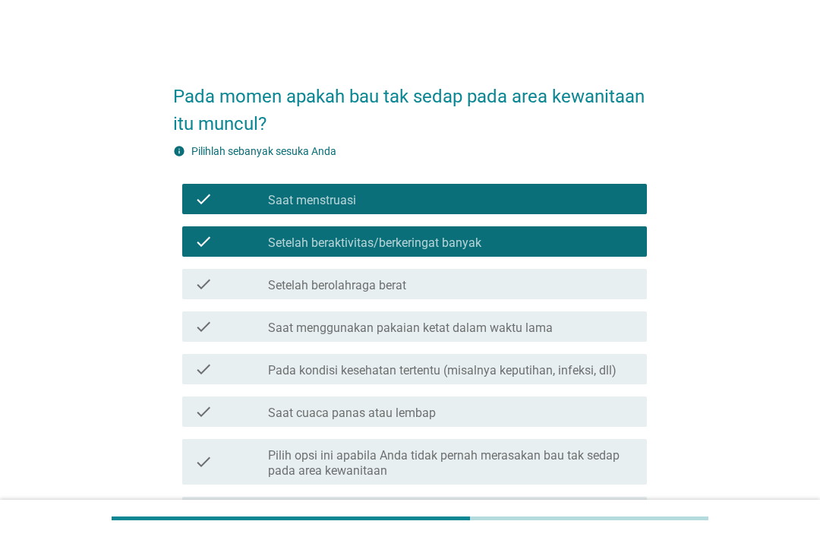
click at [495, 374] on label "Pada kondisi kesehatan tertentu (misalnya keputihan, infeksi, dll)" at bounding box center [442, 370] width 349 height 15
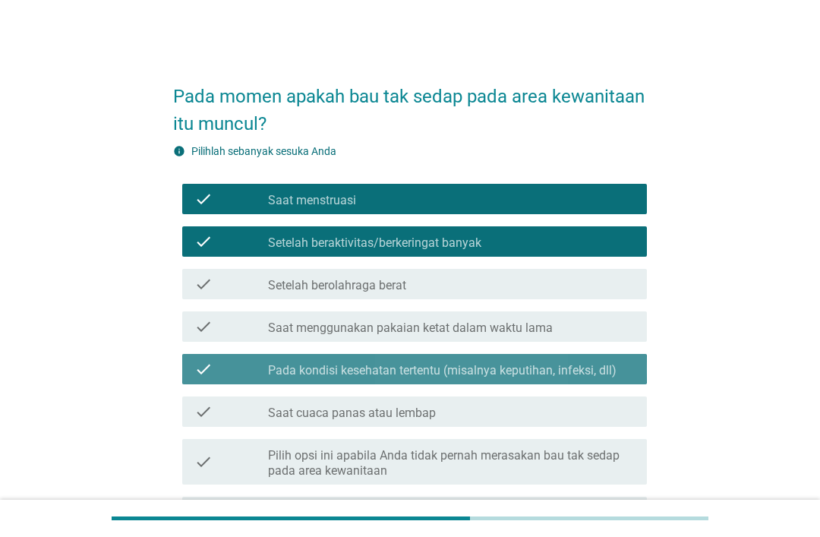
click at [505, 369] on label "Pada kondisi kesehatan tertentu (misalnya keputihan, infeksi, dll)" at bounding box center [442, 370] width 349 height 15
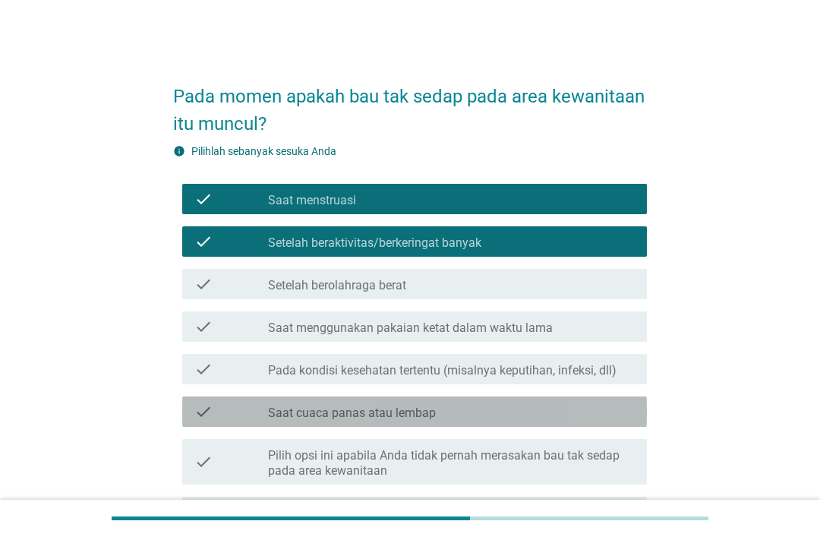
click at [459, 415] on div "check_box_outline_blank Saat cuaca panas atau lembap" at bounding box center [451, 412] width 367 height 18
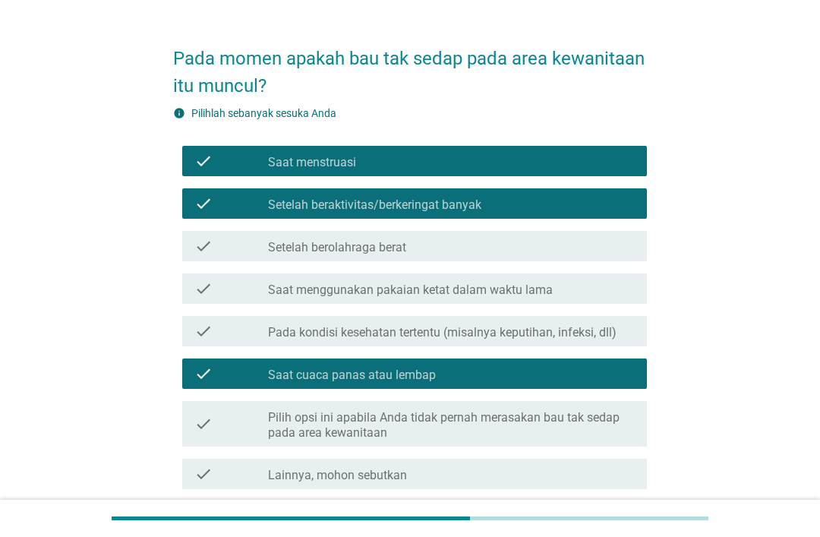
scroll to position [74, 0]
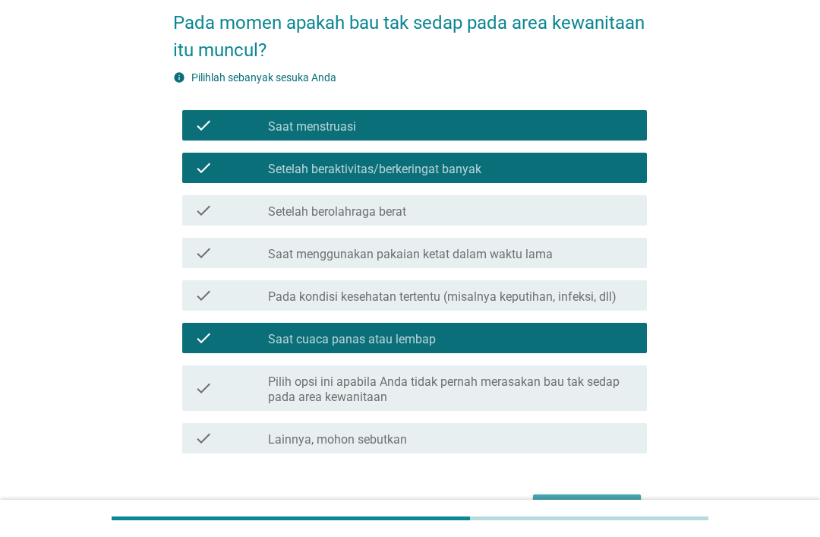
click at [590, 495] on button "Selanjutnya" at bounding box center [587, 508] width 108 height 27
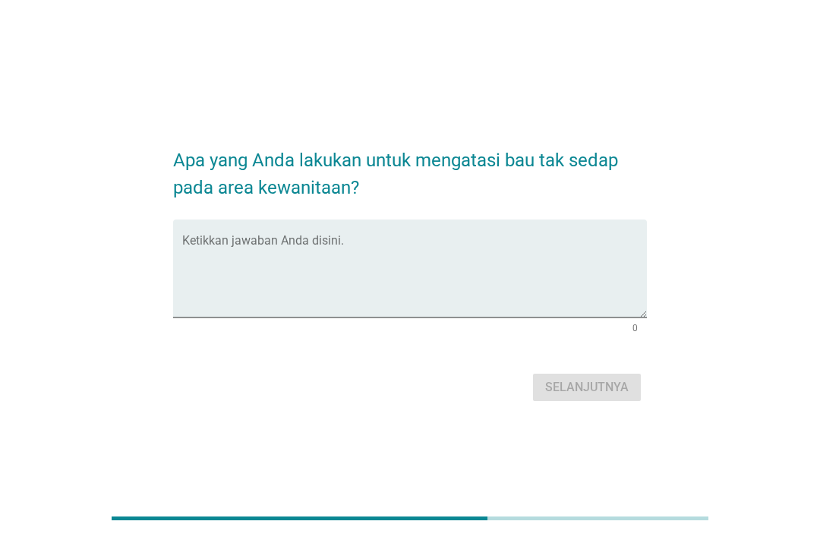
click at [490, 318] on textarea "Ketikkan jawaban Anda disini." at bounding box center [414, 278] width 465 height 80
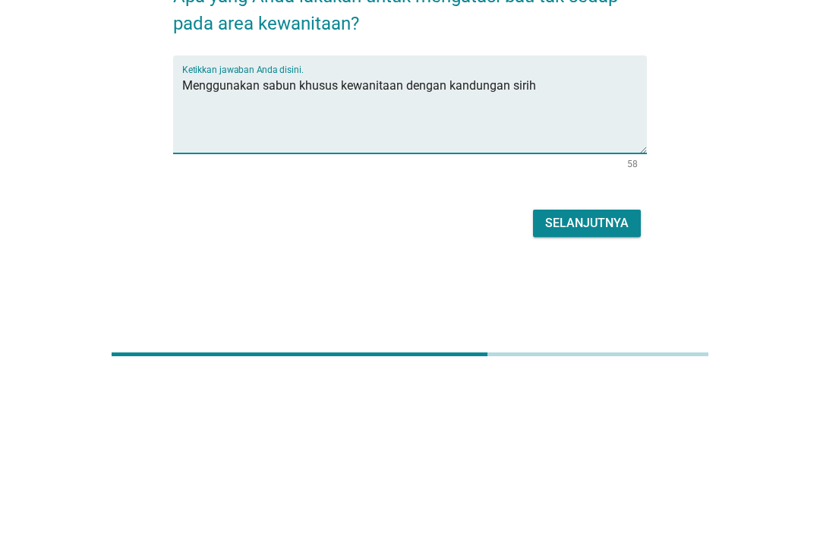
type textarea "Menggunakan sabun khusus kewanitaan dengan kandungan sirih"
click at [580, 378] on div "Selanjutnya" at bounding box center [587, 387] width 84 height 18
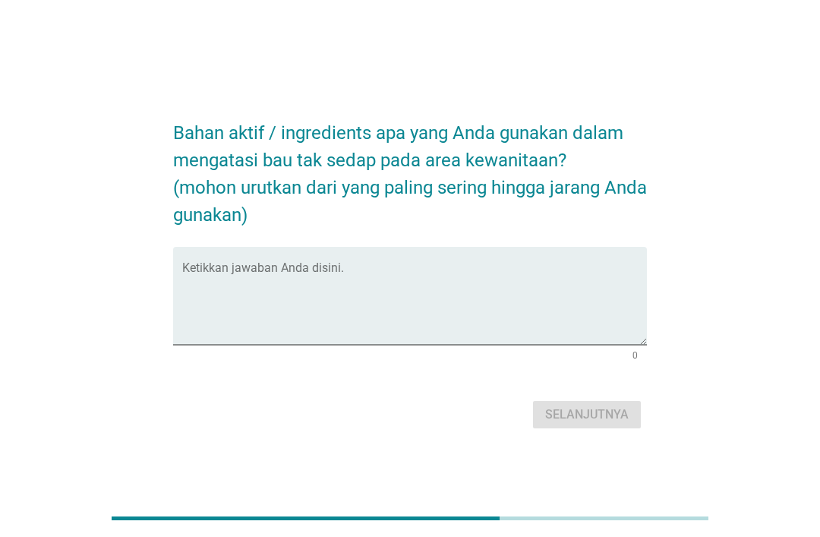
click at [471, 334] on textarea "Ketikkan jawaban Anda disini." at bounding box center [414, 305] width 465 height 80
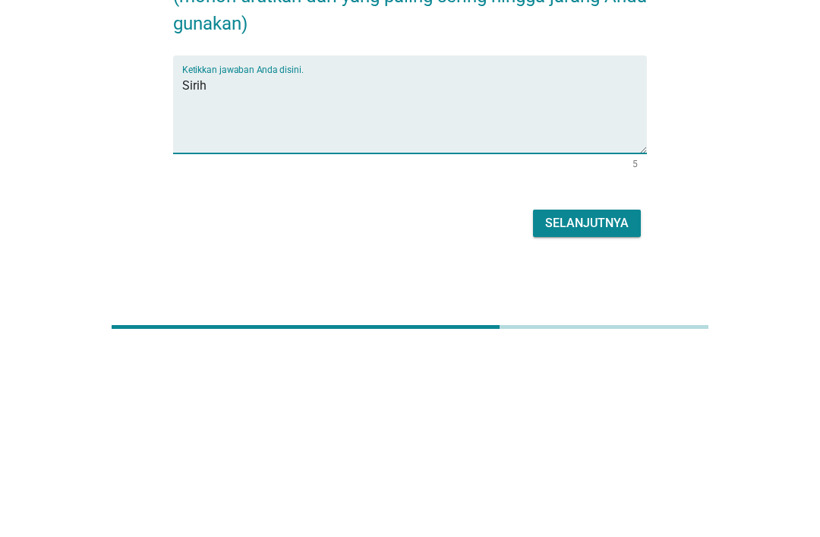
type textarea "Sirih"
click at [577, 406] on div "Selanjutnya" at bounding box center [587, 415] width 84 height 18
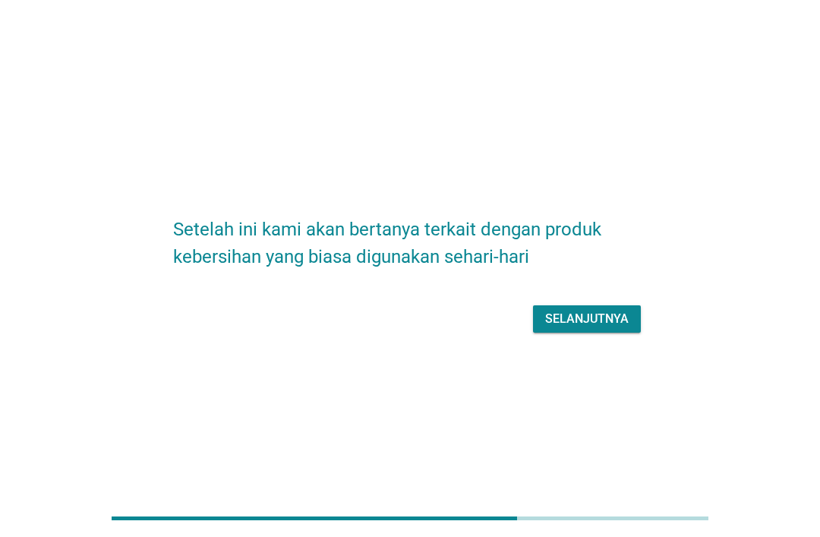
click at [609, 328] on div "Selanjutnya" at bounding box center [587, 319] width 84 height 18
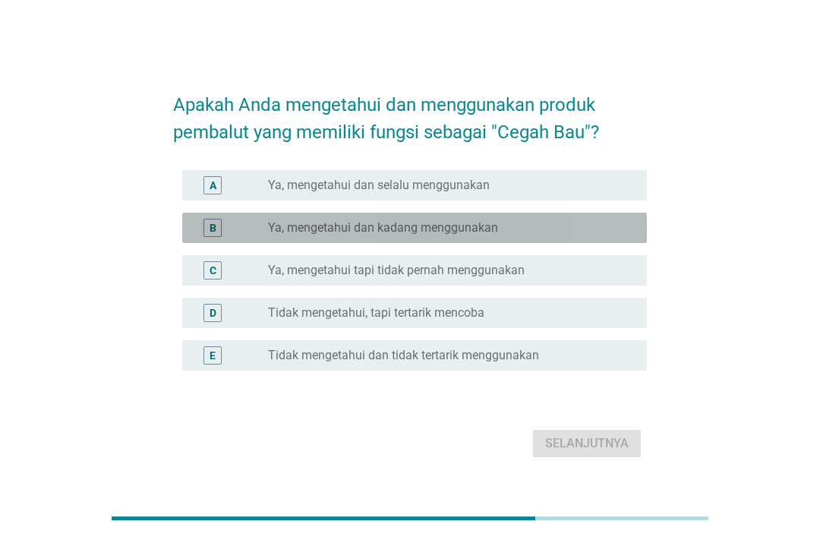
click at [545, 236] on div "radio_button_unchecked Ya, mengetahui dan kadang menggunakan" at bounding box center [445, 227] width 355 height 15
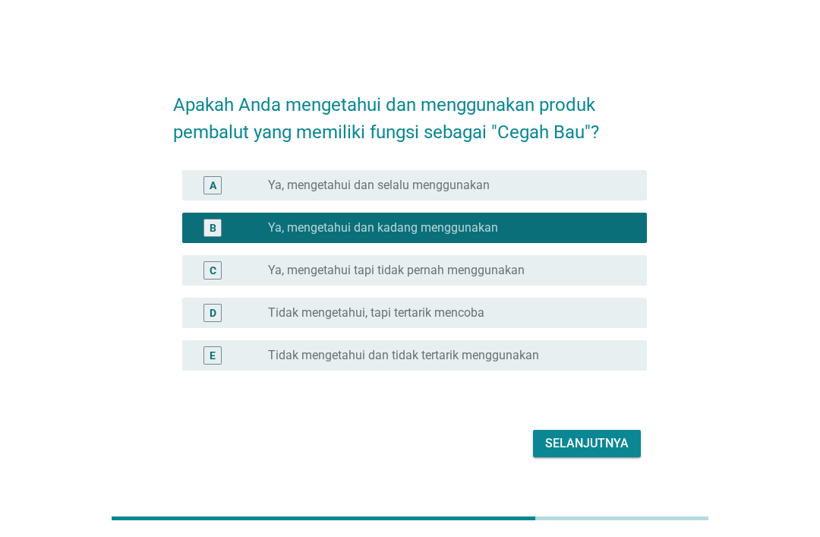
click at [600, 453] on div "Selanjutnya" at bounding box center [587, 444] width 84 height 18
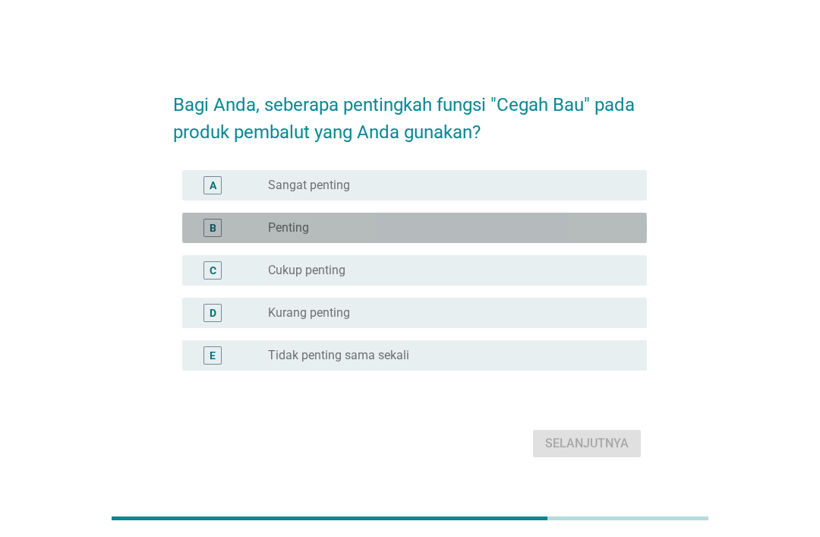
click at [447, 236] on div "radio_button_unchecked Penting" at bounding box center [445, 227] width 355 height 15
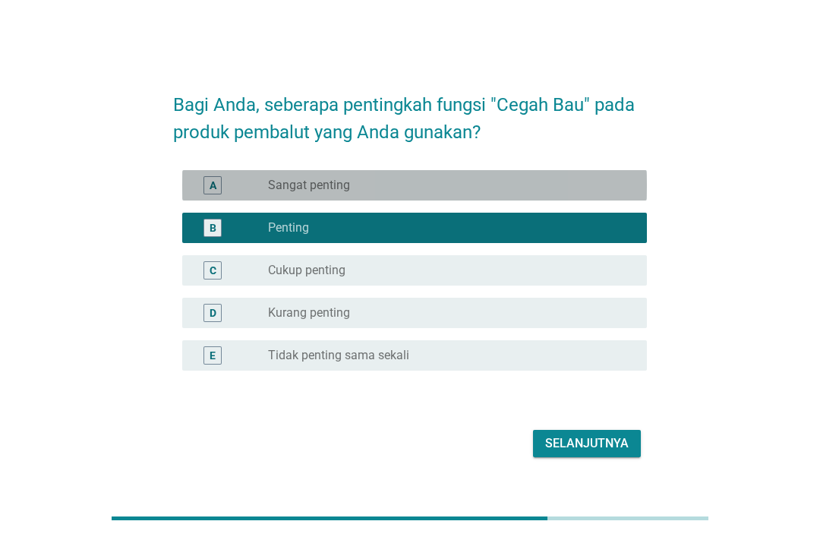
click at [587, 193] on div "radio_button_unchecked Sangat penting" at bounding box center [445, 185] width 355 height 15
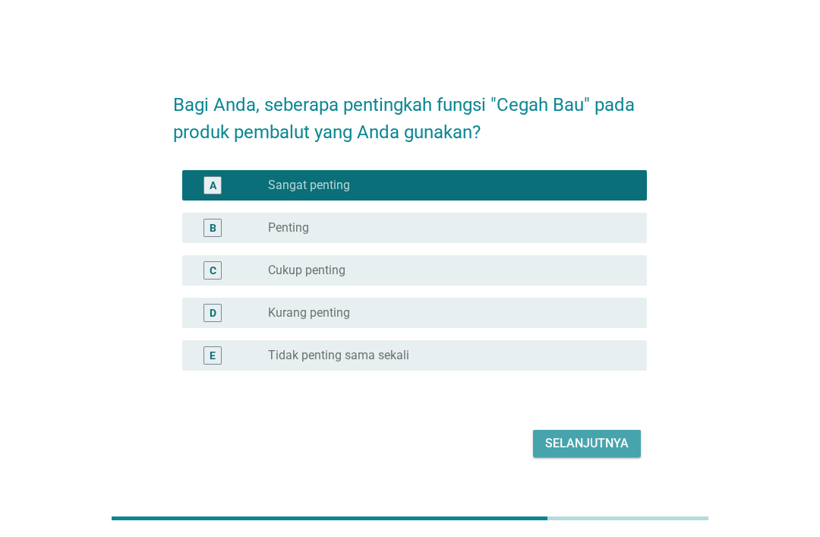
click at [609, 453] on div "Selanjutnya" at bounding box center [587, 444] width 84 height 18
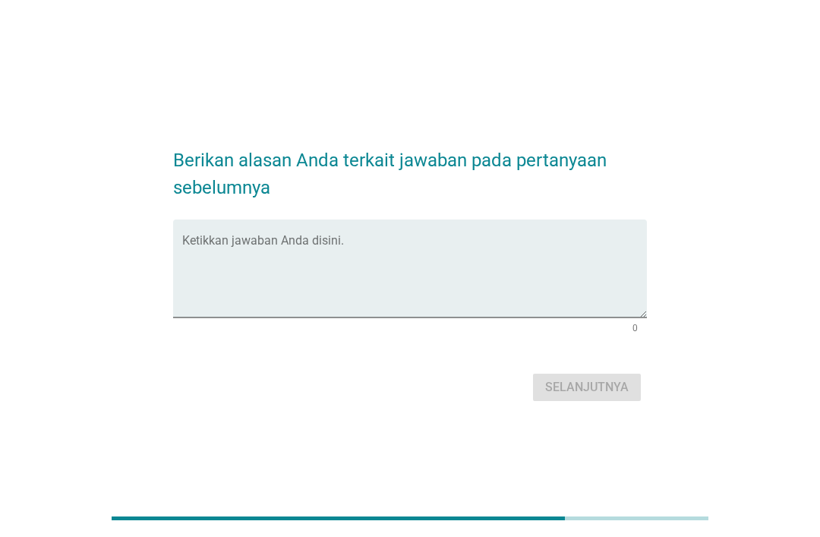
click at [454, 318] on textarea "Ketikkan jawaban Anda disini." at bounding box center [414, 278] width 465 height 80
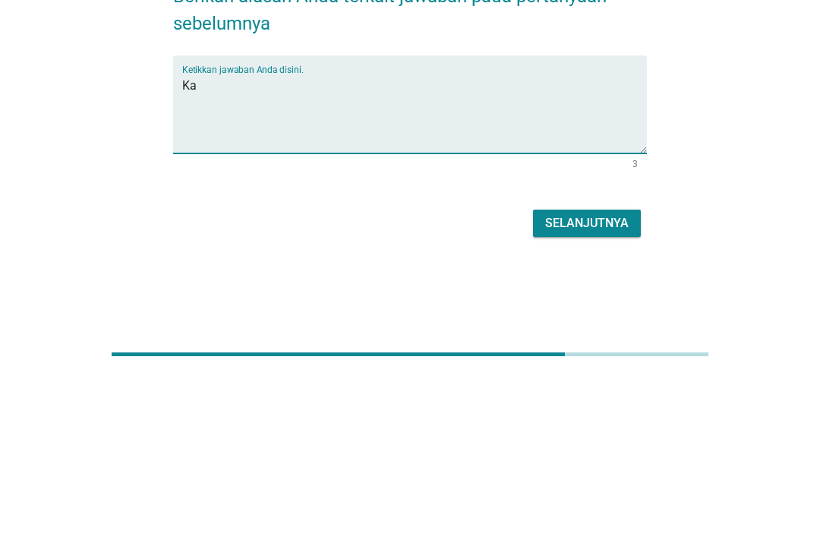
type textarea "K"
type textarea "Karena membuat tak nyaman saat bau"
click at [593, 374] on button "Selanjutnya" at bounding box center [587, 387] width 108 height 27
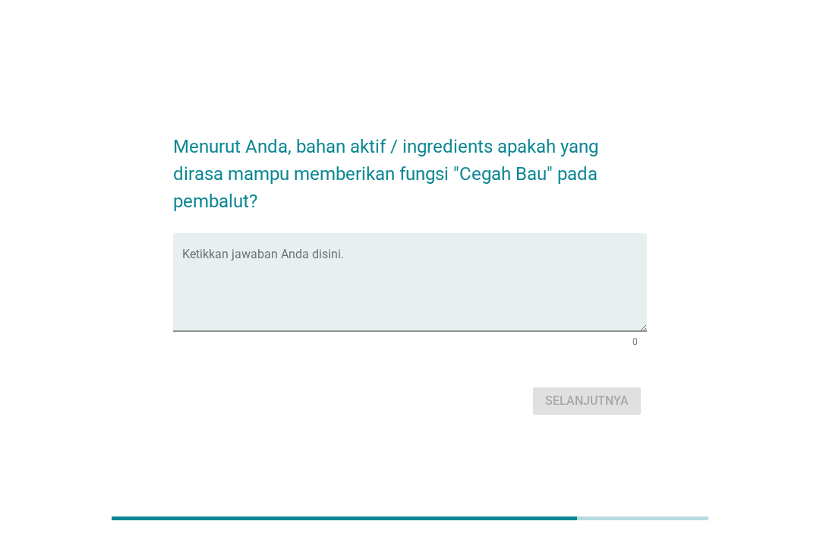
click at [509, 327] on textarea "Ketikkan jawaban Anda disini." at bounding box center [414, 291] width 465 height 80
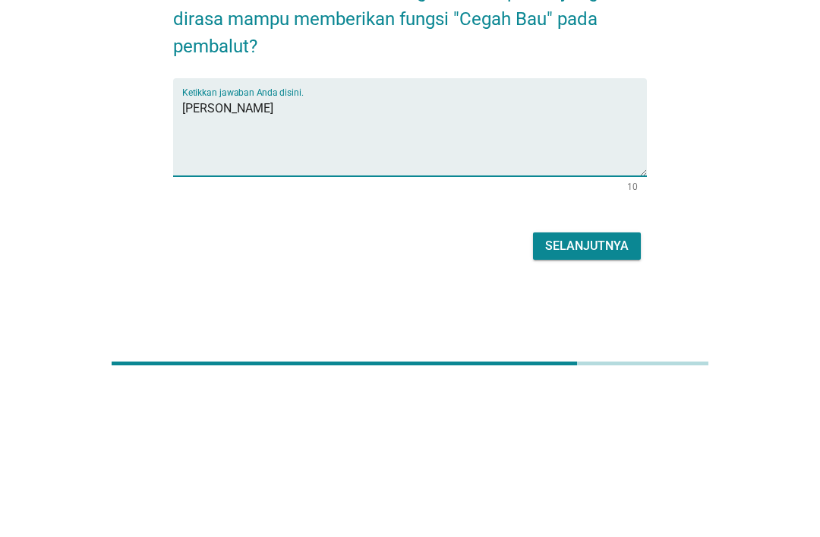
type textarea "[PERSON_NAME]"
click at [586, 387] on button "Selanjutnya" at bounding box center [587, 400] width 108 height 27
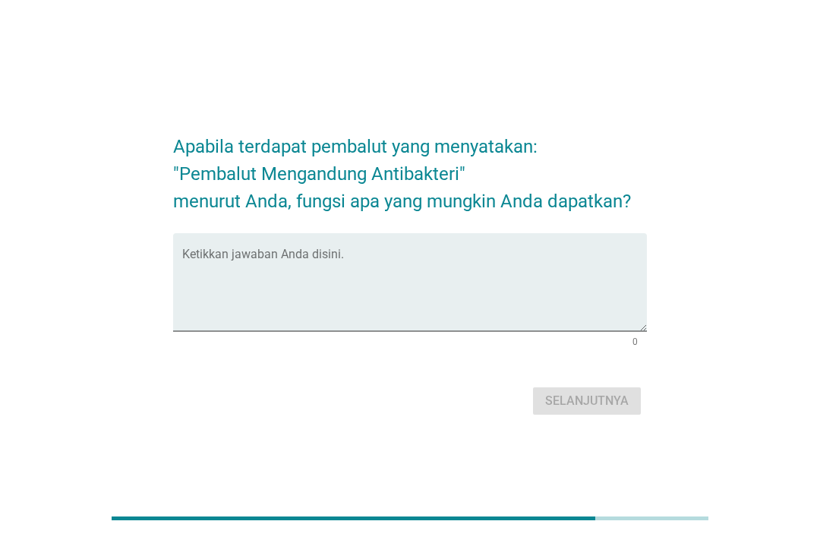
click at [466, 331] on textarea "Ketikkan jawaban Anda disini." at bounding box center [414, 291] width 465 height 80
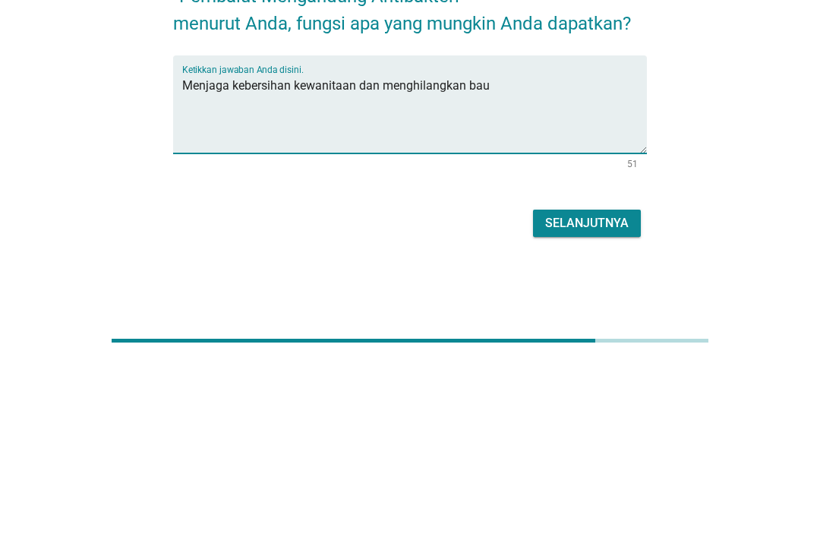
type textarea "Menjaga kebersihan kewanitaan dan menghilangkan bau"
click at [607, 387] on button "Selanjutnya" at bounding box center [587, 400] width 108 height 27
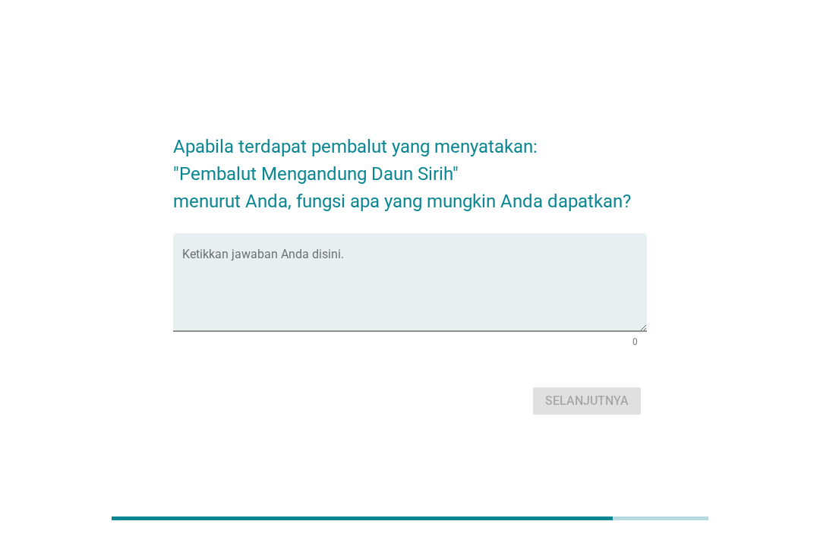
click at [481, 323] on textarea "Ketikkan jawaban Anda disini." at bounding box center [414, 291] width 465 height 80
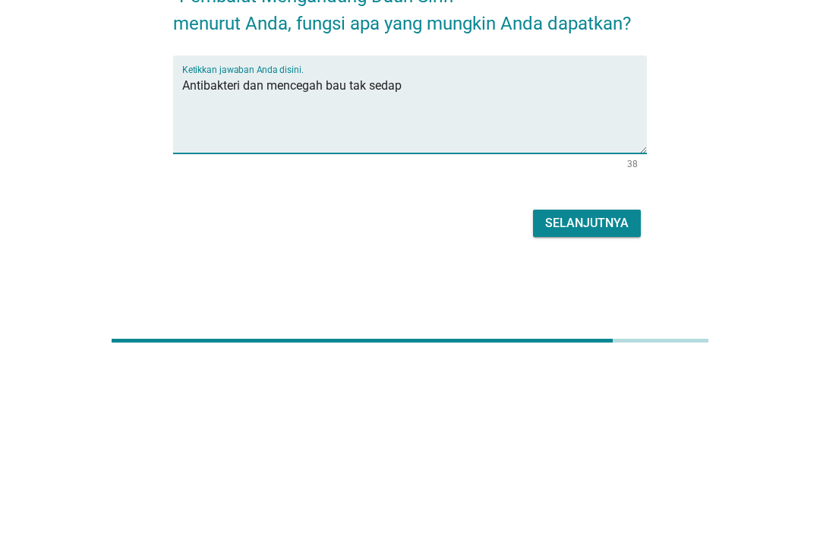
type textarea "Antibakteri dan mencegah bau tak sedap"
click at [599, 392] on div "Selanjutnya" at bounding box center [587, 401] width 84 height 18
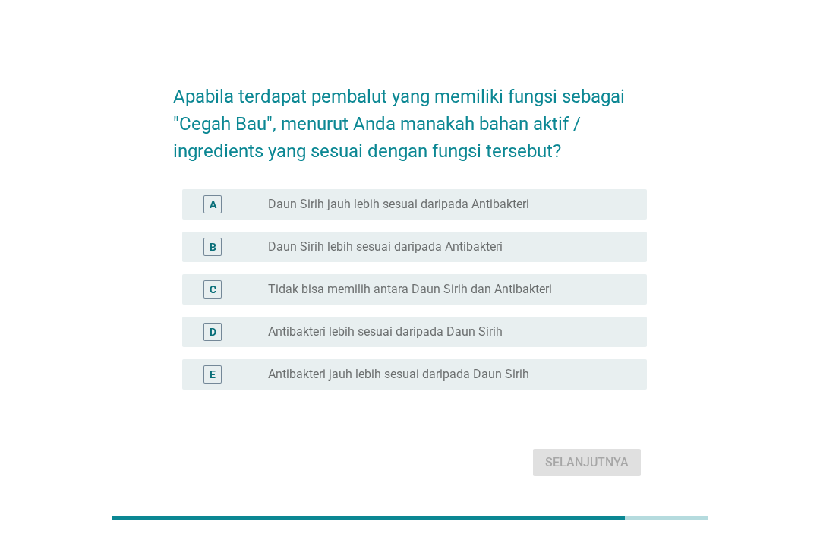
click at [564, 212] on div "radio_button_unchecked Daun Sirih jauh lebih sesuai daripada Antibakteri" at bounding box center [445, 204] width 355 height 15
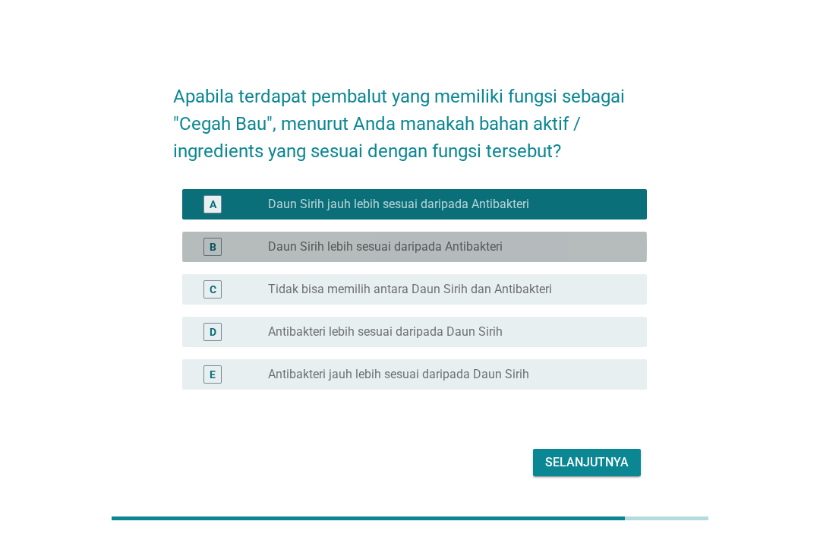
click at [565, 254] on div "radio_button_unchecked Daun Sirih lebih sesuai daripada Antibakteri" at bounding box center [445, 246] width 355 height 15
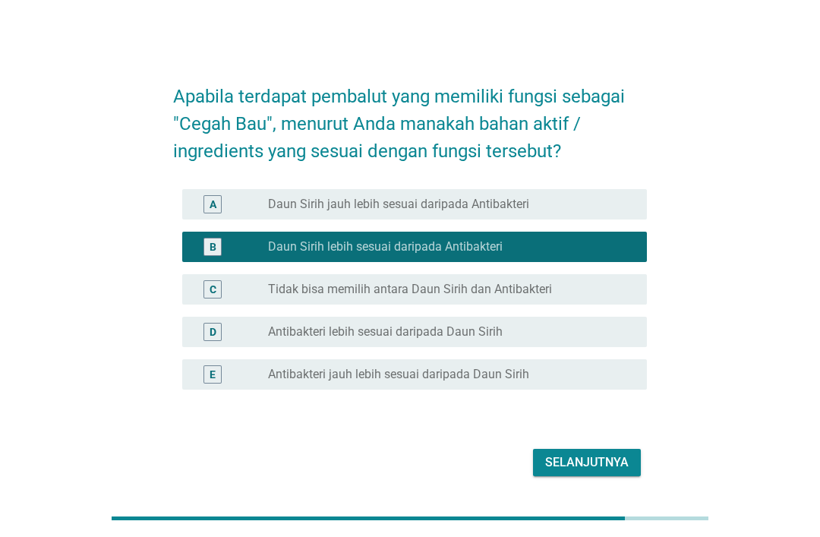
click at [595, 472] on div "Selanjutnya" at bounding box center [587, 463] width 84 height 18
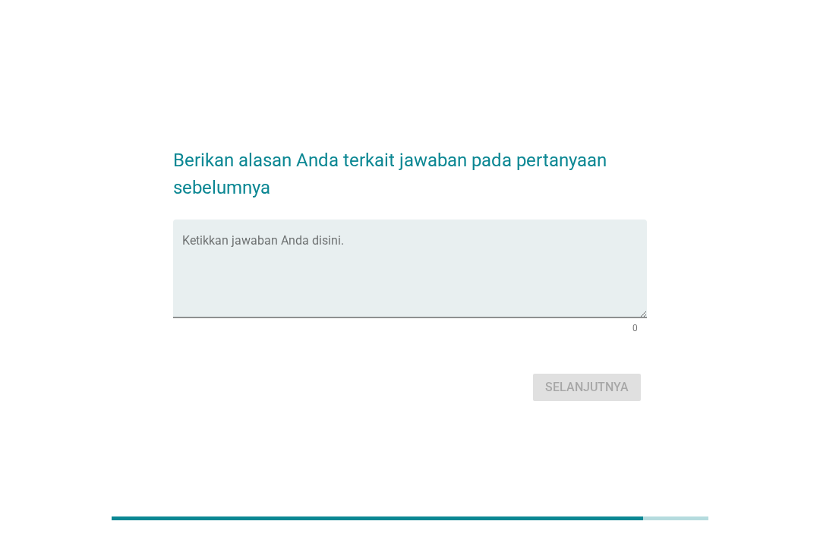
click at [416, 318] on textarea "Ketikkan jawaban Anda disini." at bounding box center [414, 278] width 465 height 80
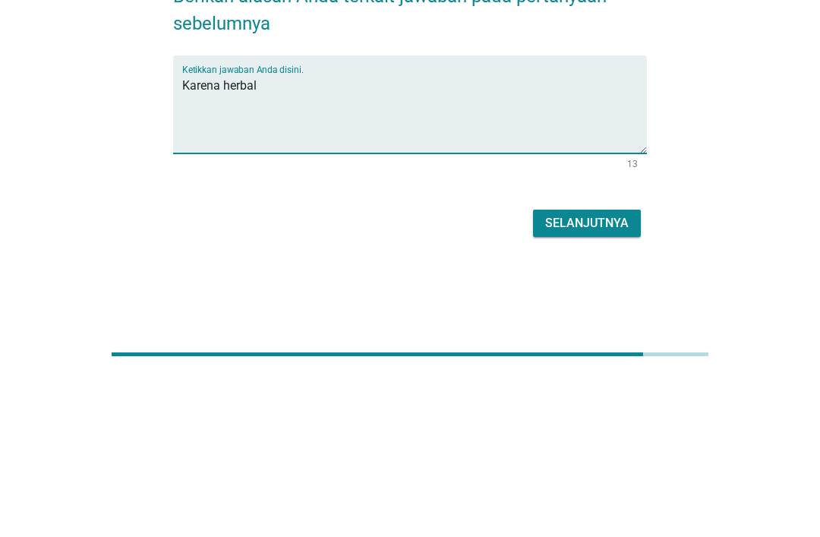
type textarea "Karena herbal"
click at [604, 378] on div "Selanjutnya" at bounding box center [587, 387] width 84 height 18
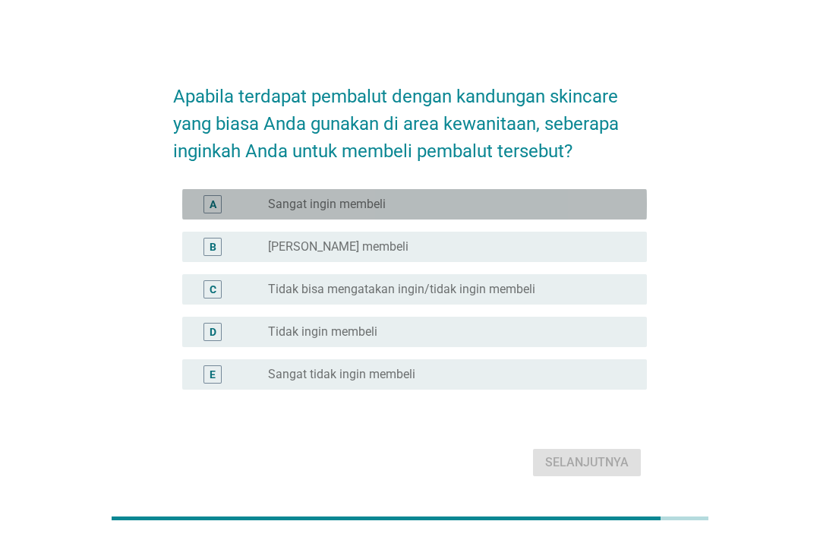
click at [499, 212] on div "radio_button_unchecked Sangat ingin membeli" at bounding box center [445, 204] width 355 height 15
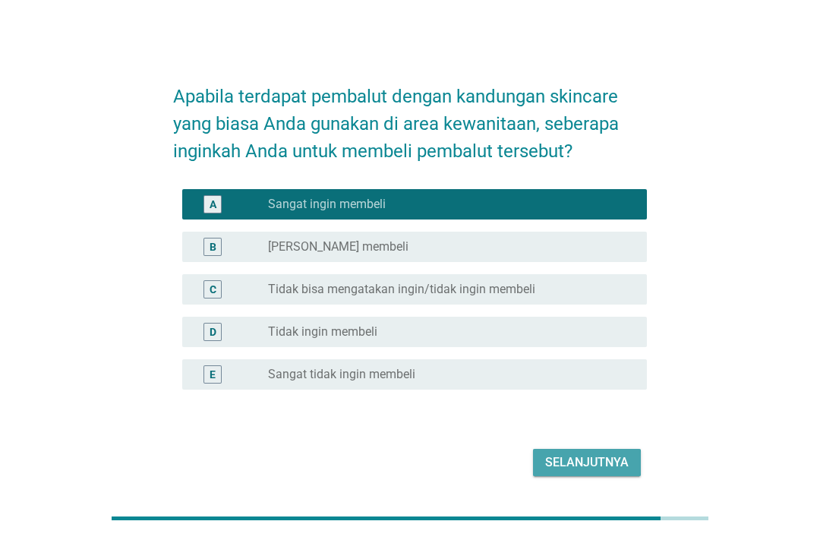
click at [605, 472] on div "Selanjutnya" at bounding box center [587, 463] width 84 height 18
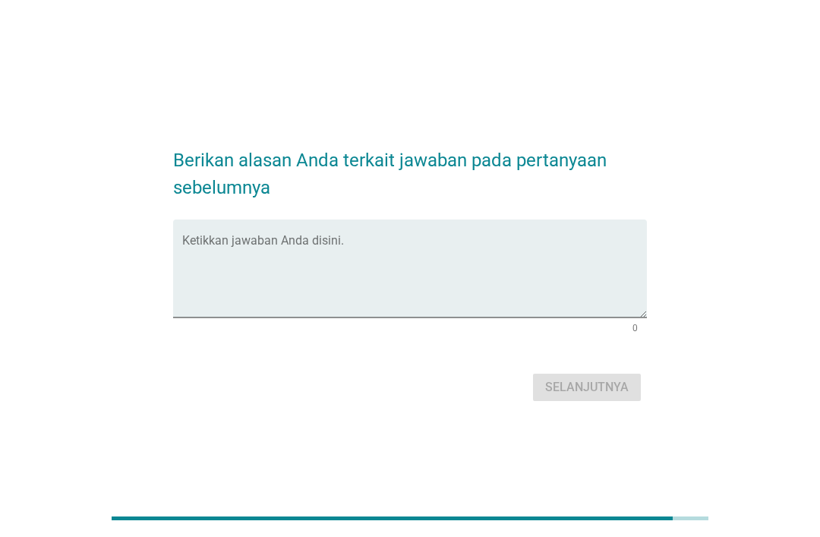
click at [479, 318] on textarea "Ketikkan jawaban Anda disini." at bounding box center [414, 278] width 465 height 80
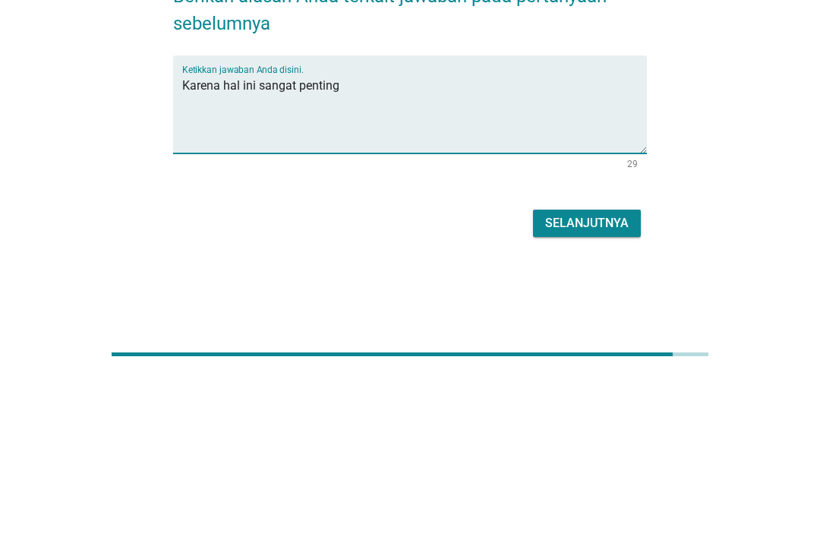
type textarea "Karena hal ini sangat penting"
click at [586, 378] on div "Selanjutnya" at bounding box center [587, 387] width 84 height 18
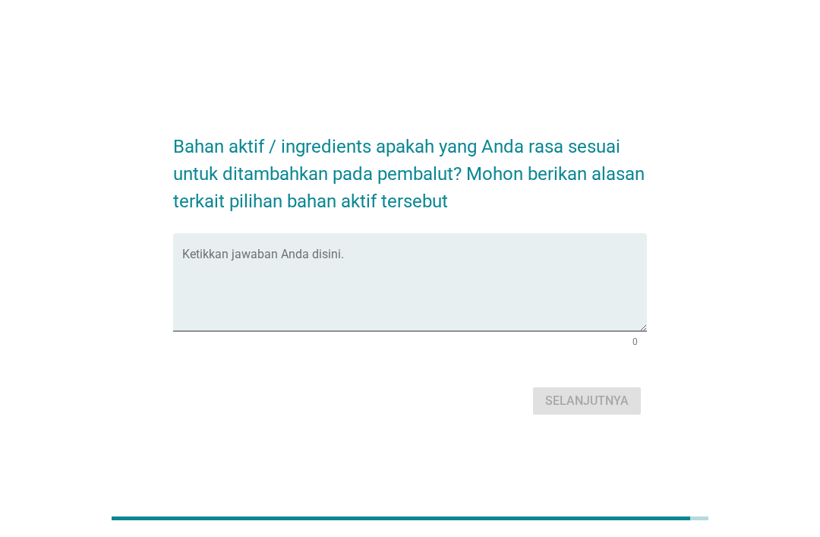
click at [469, 330] on textarea "Ketikkan jawaban Anda disini." at bounding box center [414, 291] width 465 height 80
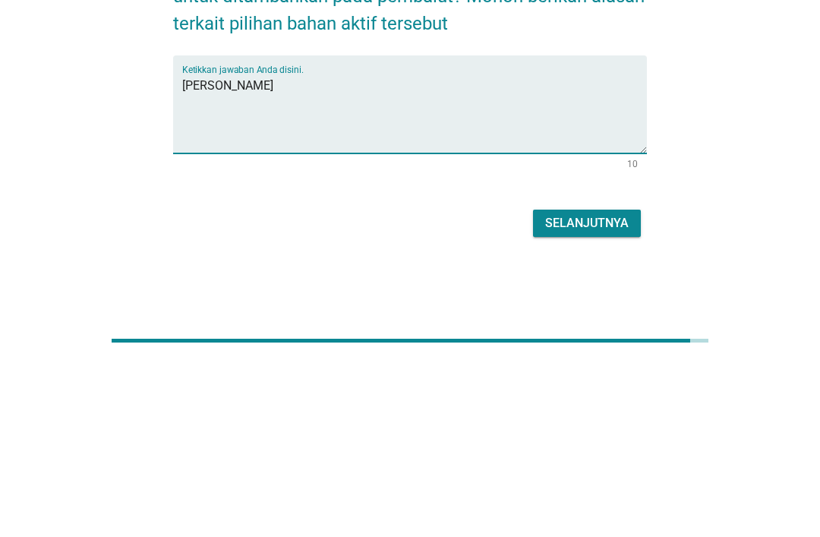
type textarea "[PERSON_NAME]"
click at [585, 392] on div "Selanjutnya" at bounding box center [587, 401] width 84 height 18
